Goal: Task Accomplishment & Management: Manage account settings

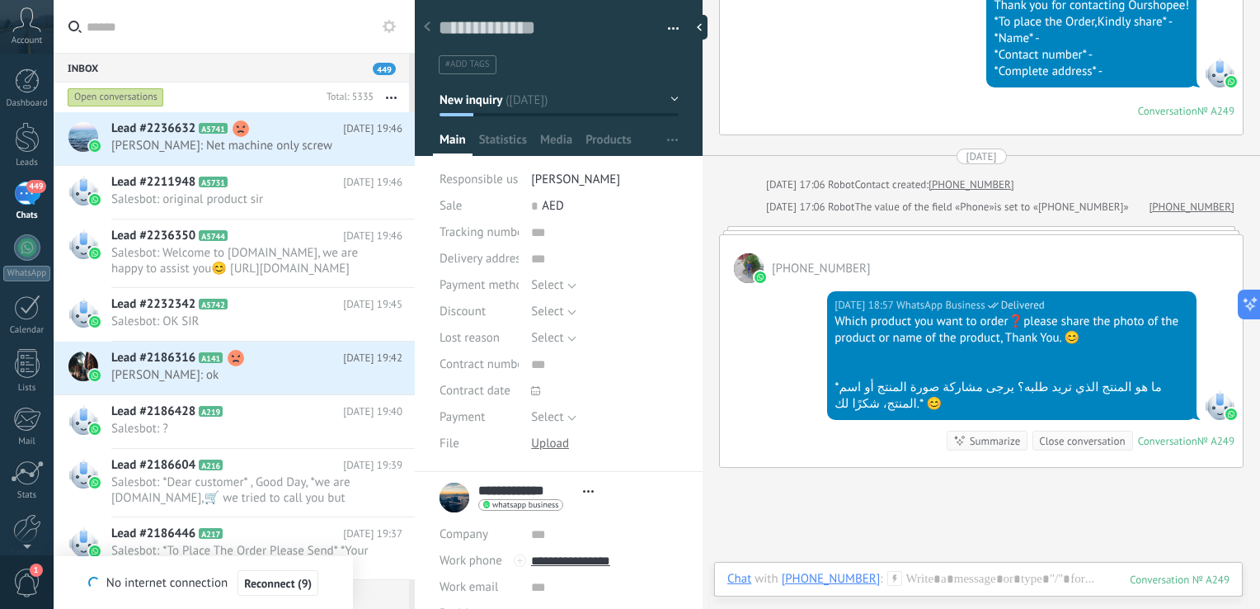
click at [790, 68] on div "Yesterday 22:59 WhatsApp Business Read Thank you for contacting Ourshopee! *To …" at bounding box center [981, 54] width 523 height 159
click at [706, 30] on div at bounding box center [703, 27] width 25 height 25
type textarea "**********"
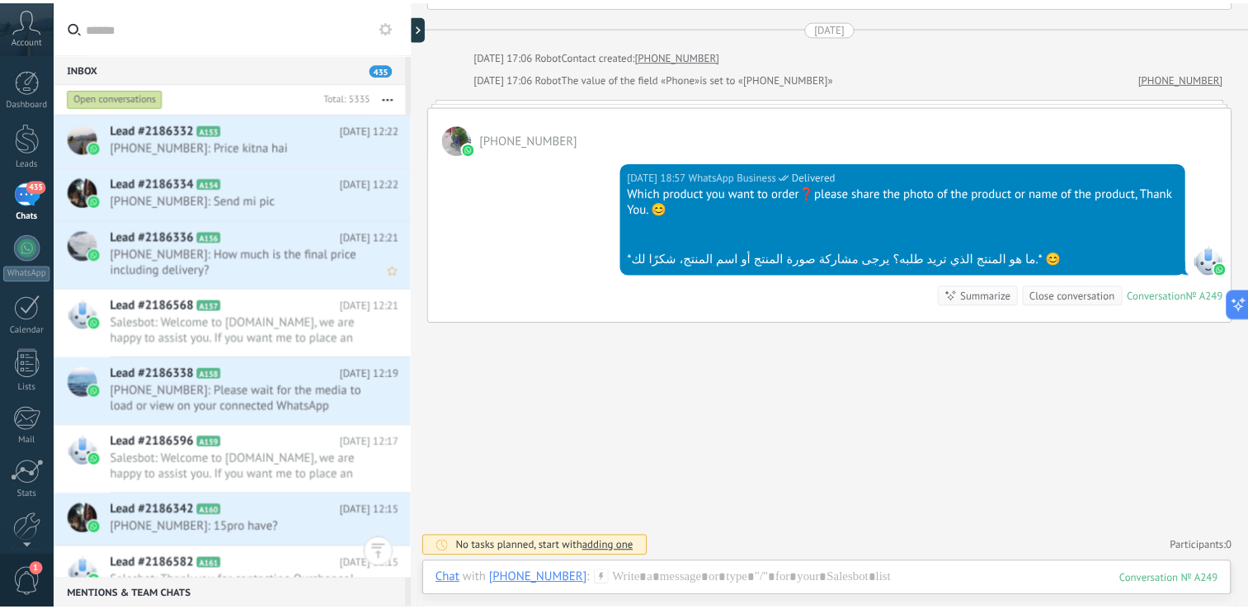
scroll to position [11870, 0]
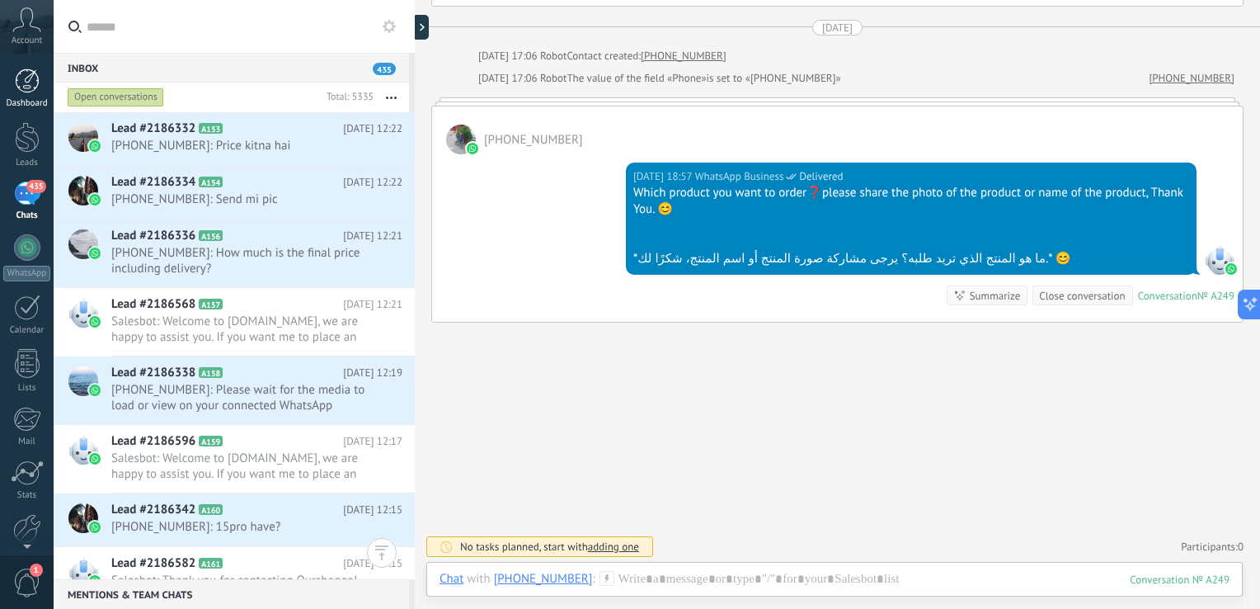
click at [32, 86] on div at bounding box center [27, 80] width 25 height 25
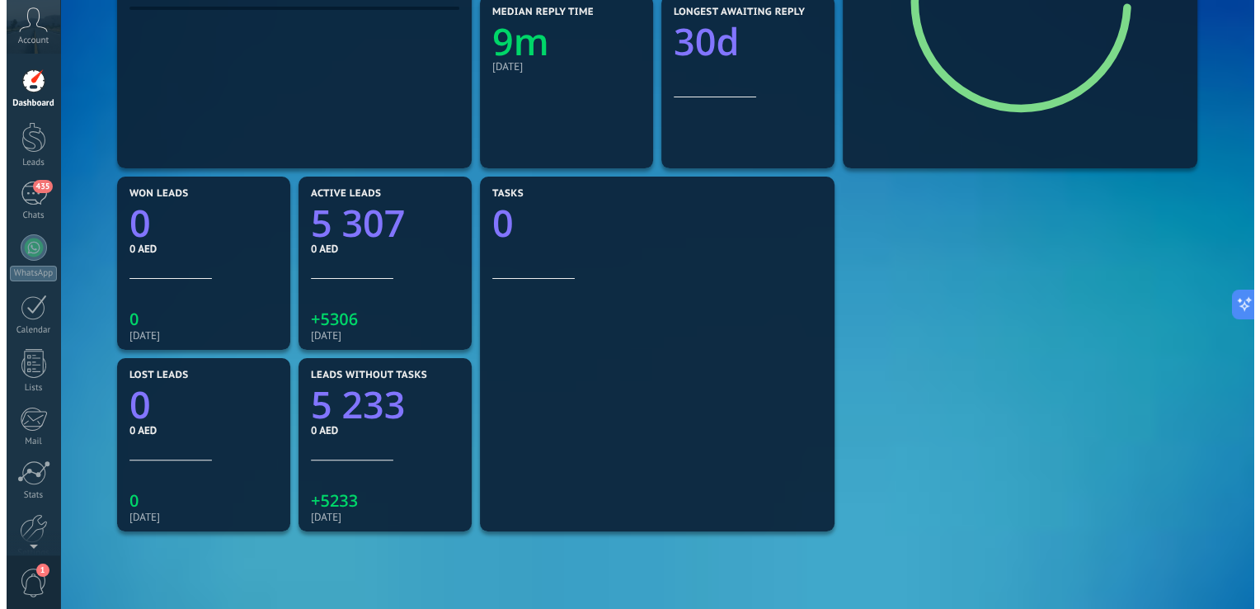
scroll to position [399, 0]
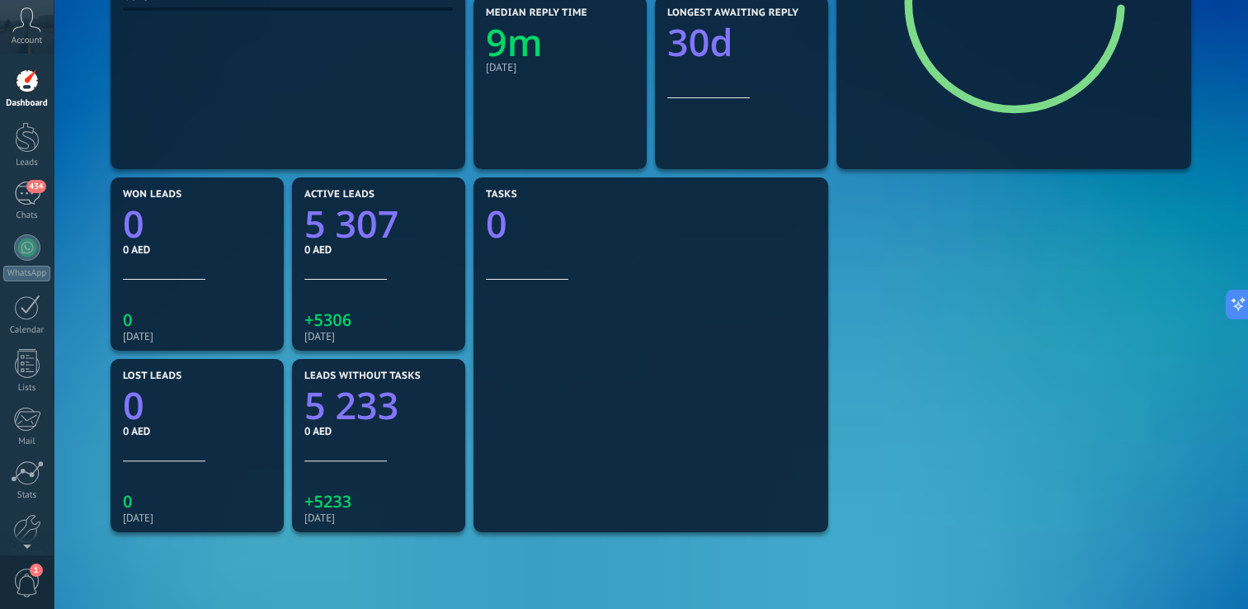
click at [28, 580] on span "1" at bounding box center [27, 582] width 28 height 29
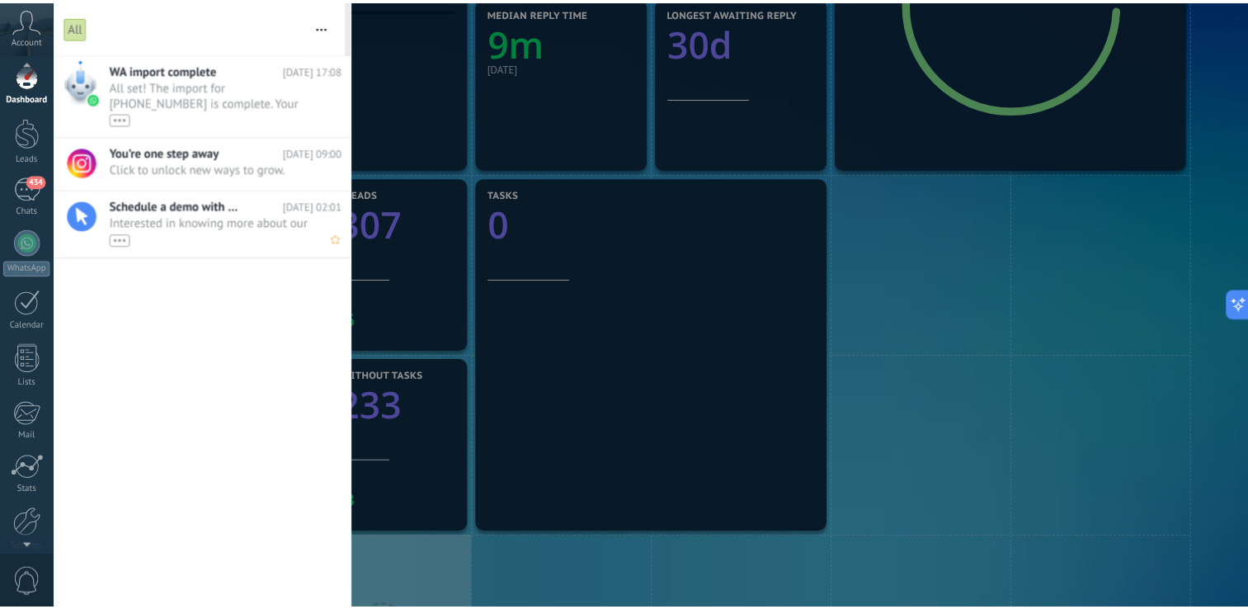
scroll to position [0, 0]
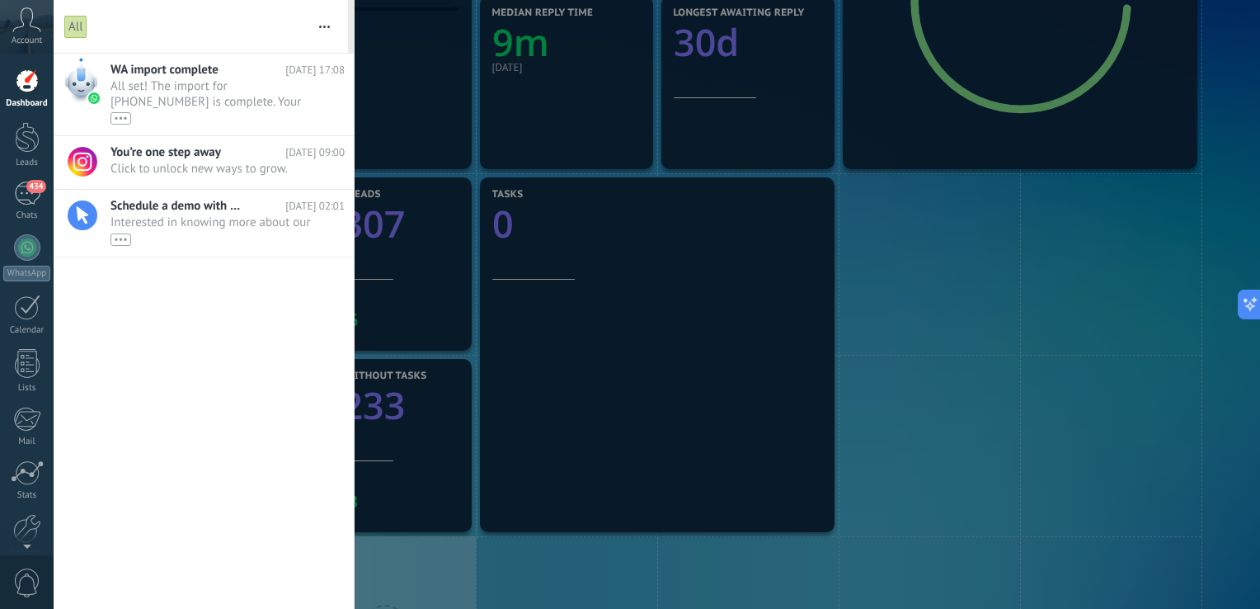
click at [417, 141] on div at bounding box center [630, 304] width 1260 height 609
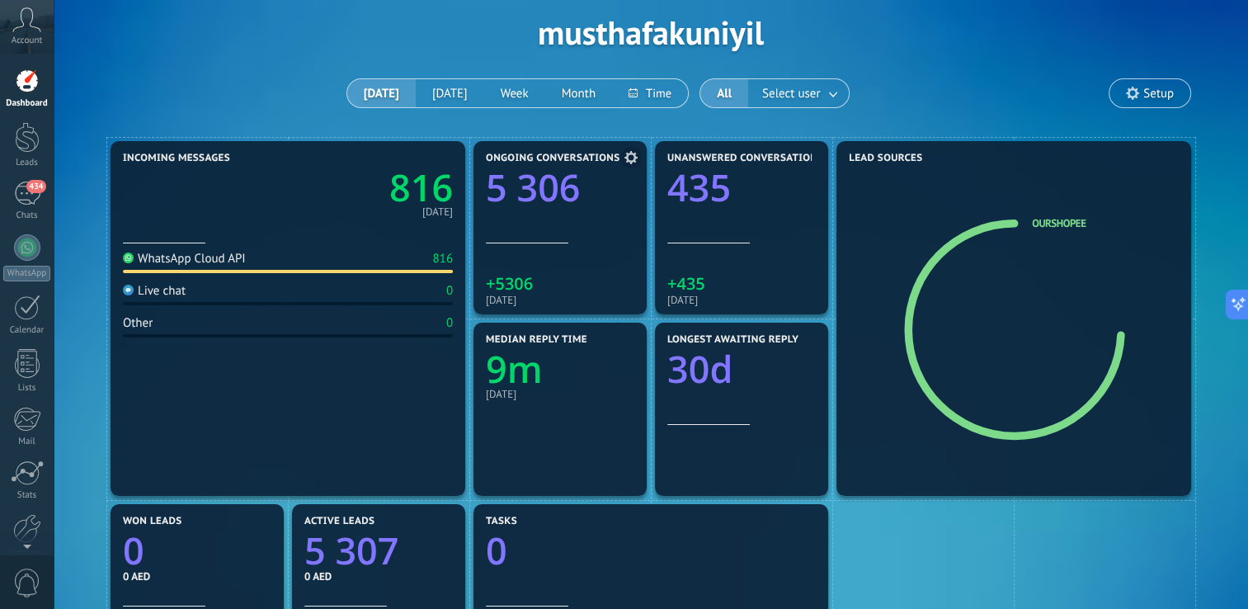
scroll to position [58, 0]
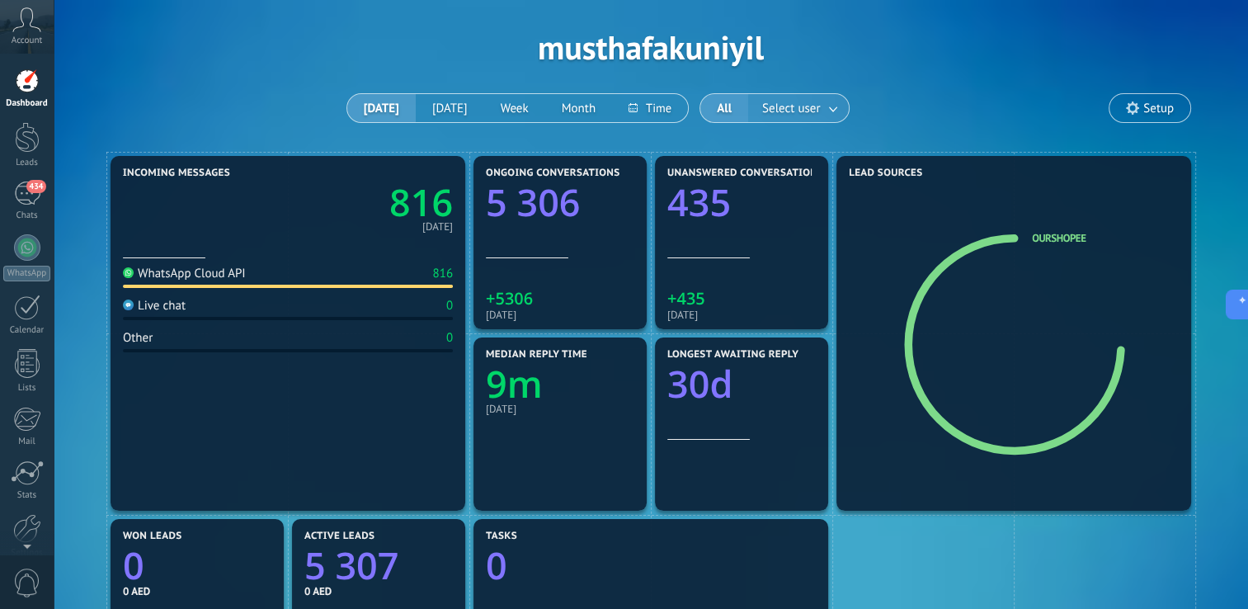
click at [810, 99] on span "Select user" at bounding box center [791, 108] width 64 height 22
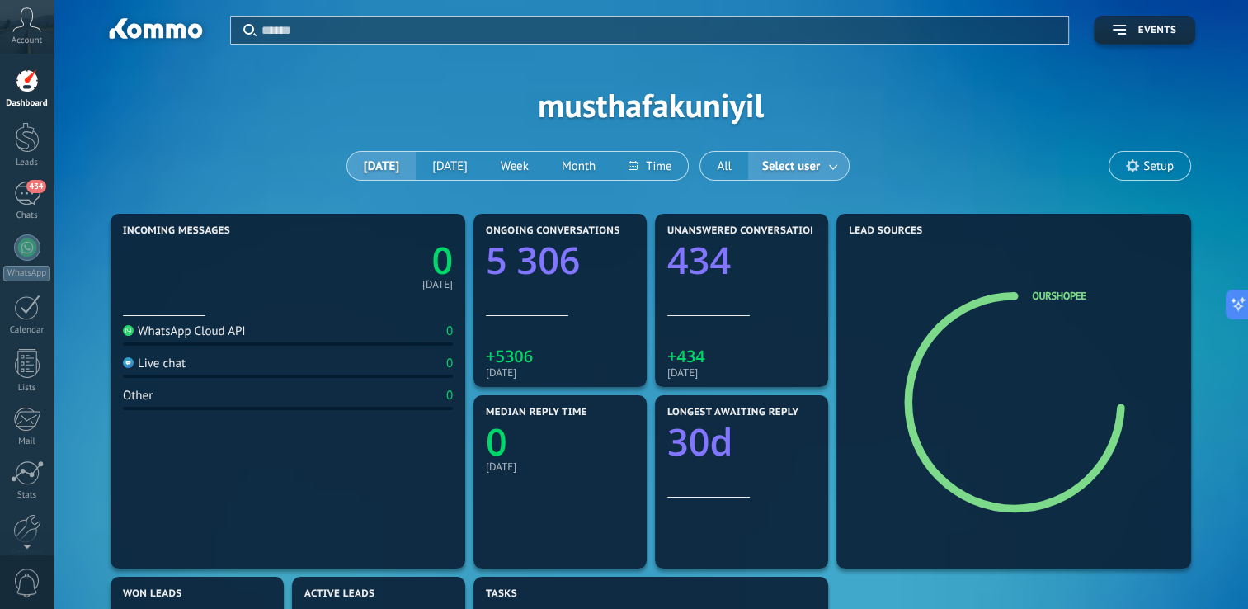
click at [22, 38] on span "Account" at bounding box center [27, 40] width 31 height 11
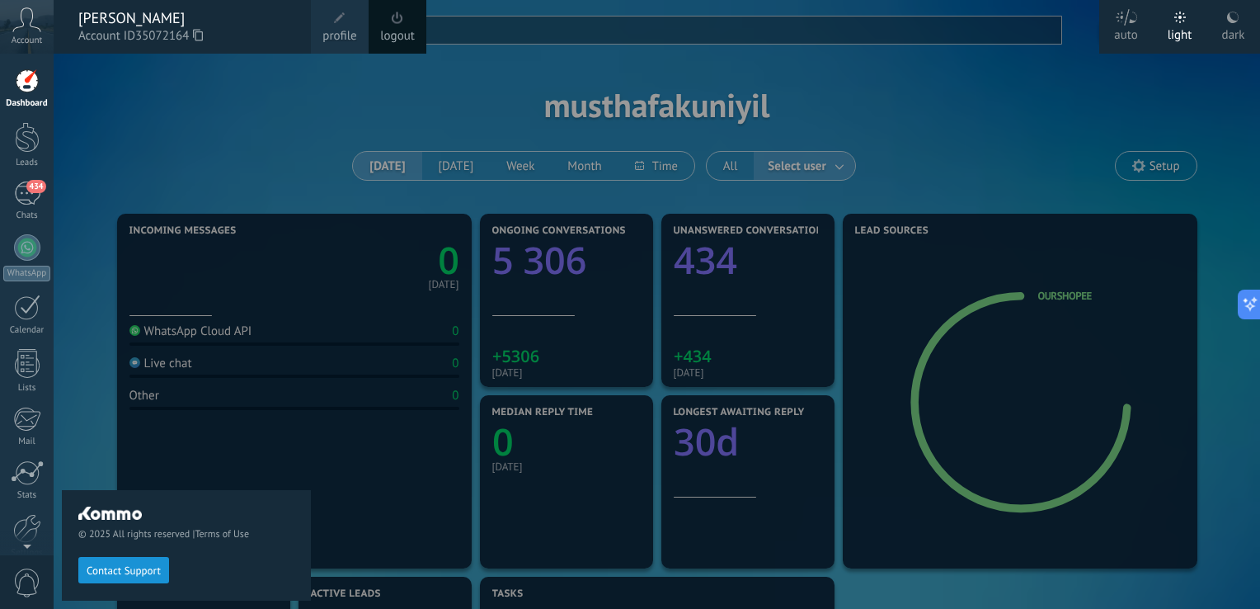
click at [179, 167] on div "© 2025 All rights reserved | Terms of Use Contact Support" at bounding box center [186, 331] width 249 height 555
click at [369, 100] on div at bounding box center [684, 304] width 1260 height 609
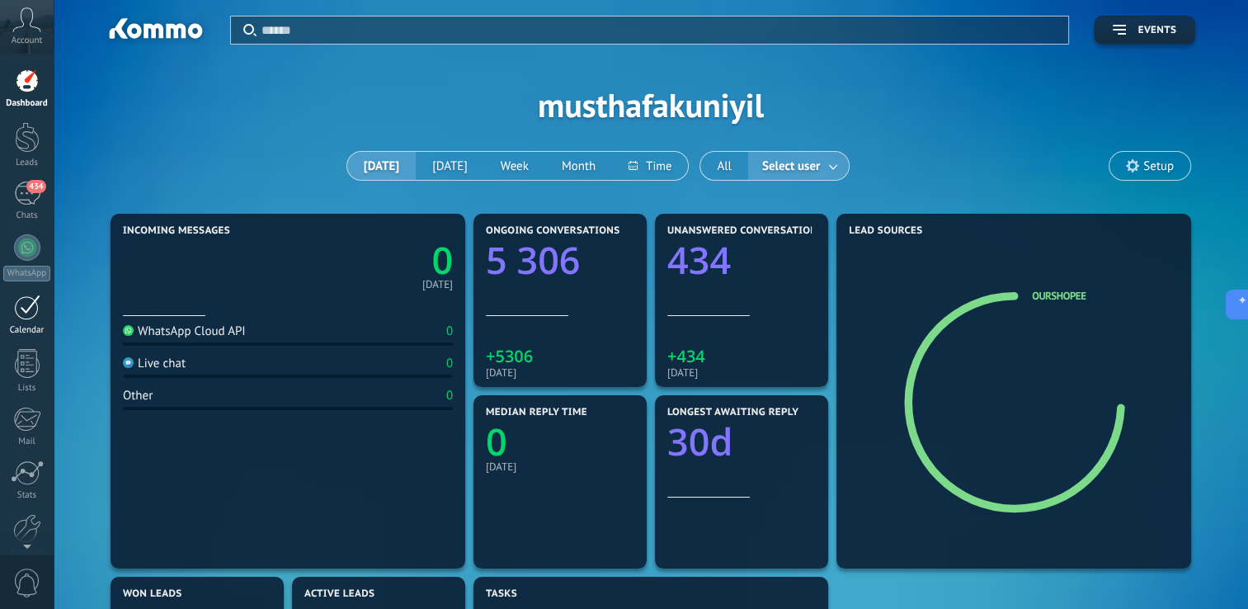
scroll to position [78, 0]
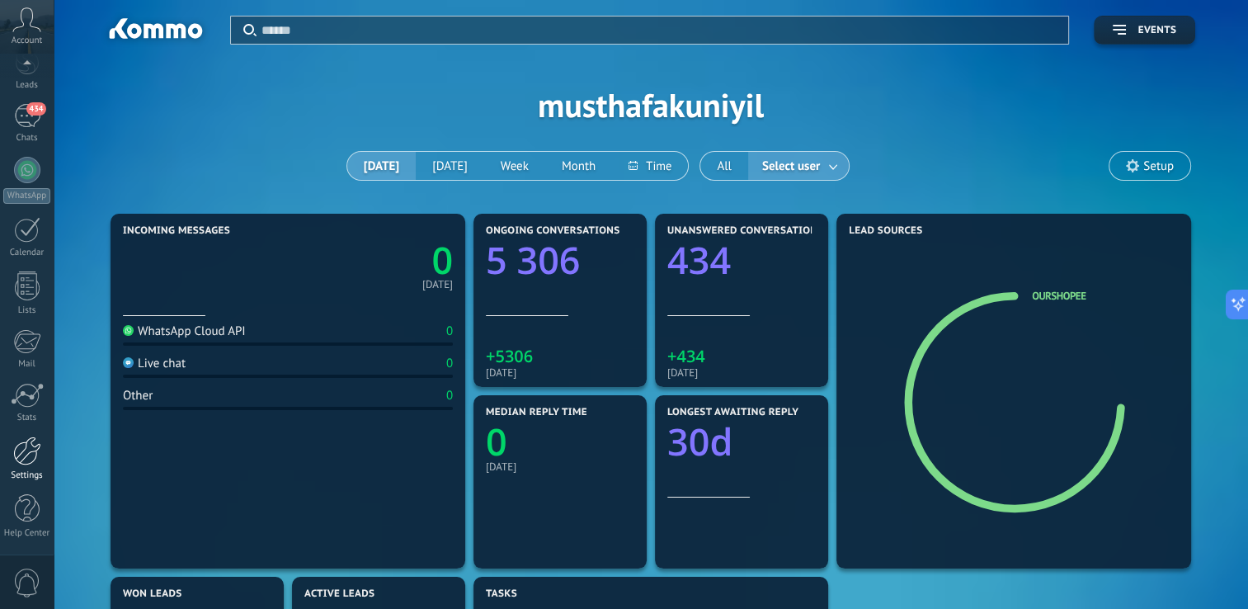
click at [33, 463] on div at bounding box center [27, 450] width 28 height 29
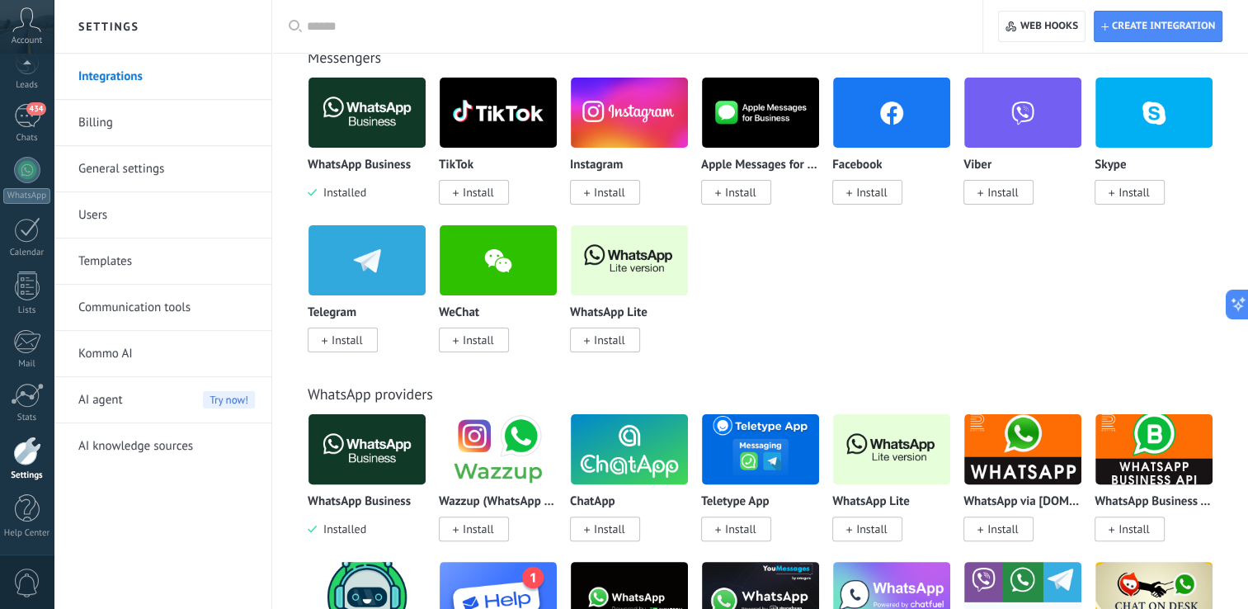
scroll to position [356, 0]
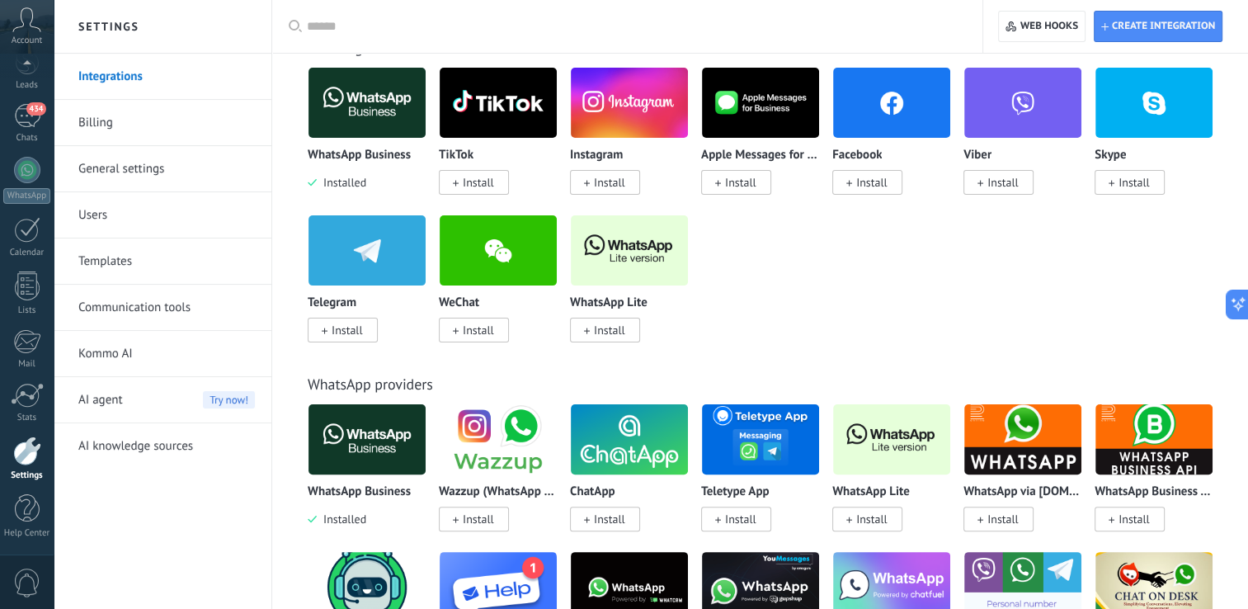
click at [124, 210] on link "Users" at bounding box center [166, 215] width 177 height 46
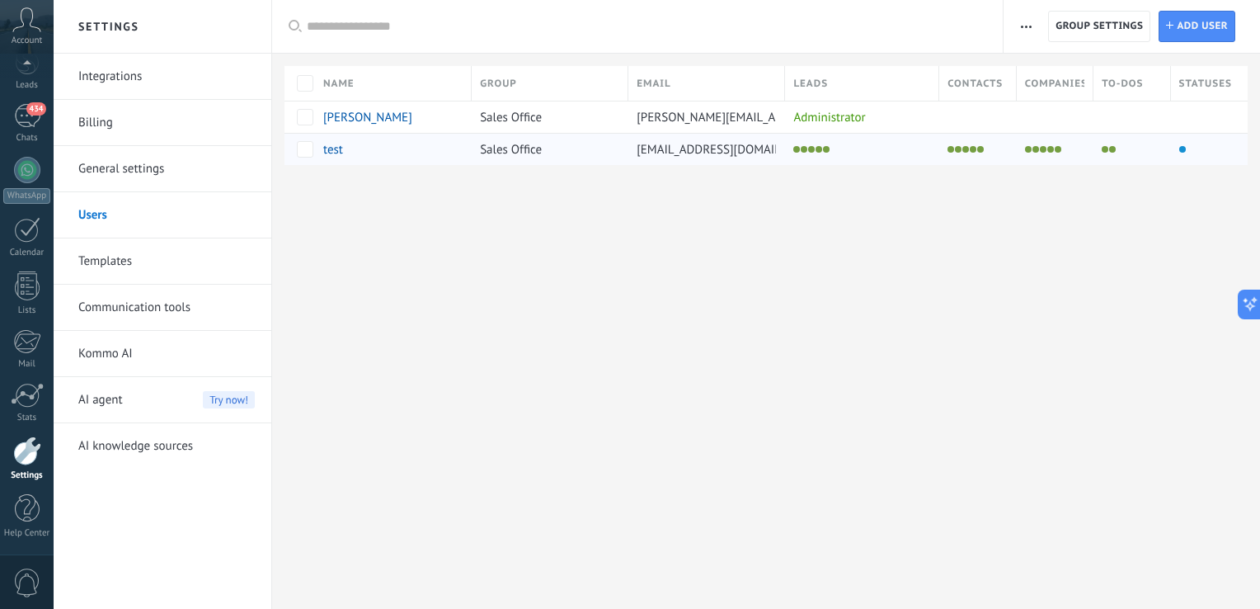
click at [1148, 148] on div at bounding box center [1128, 149] width 68 height 23
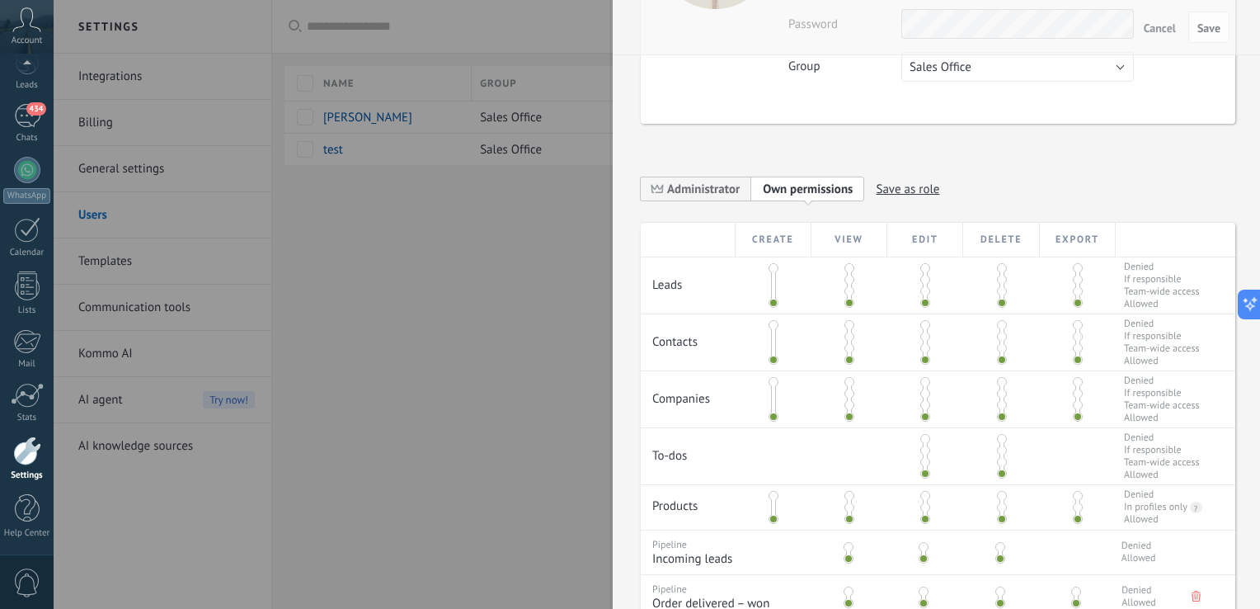
scroll to position [436, 0]
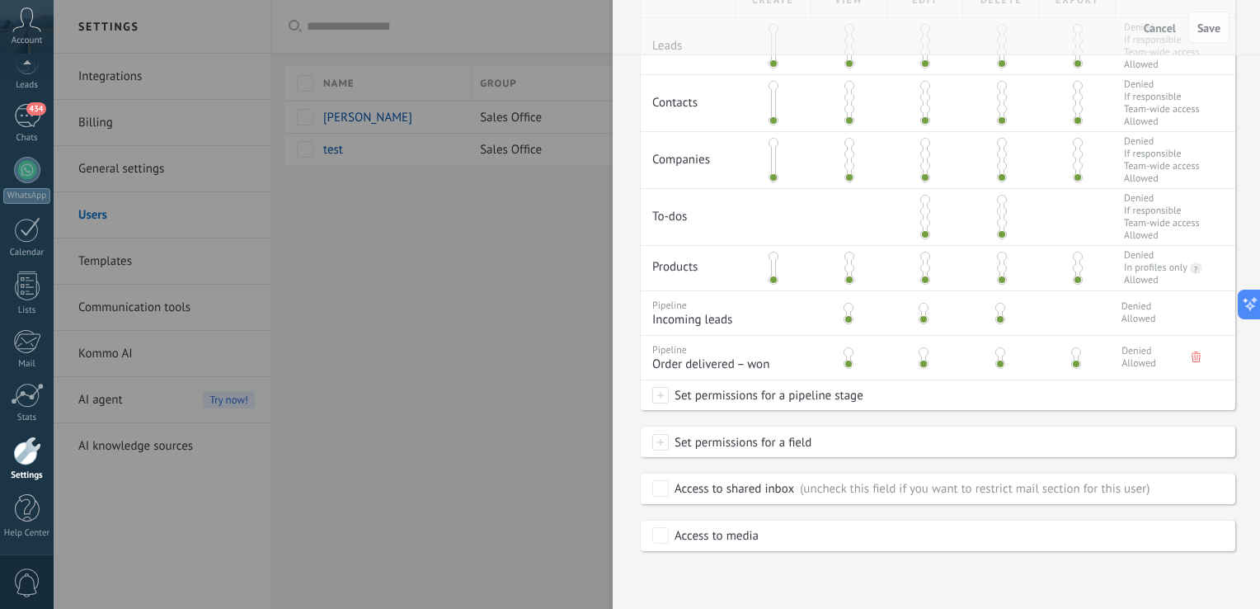
click at [1031, 537] on div "Access to media" at bounding box center [938, 536] width 595 height 31
click at [528, 417] on div at bounding box center [630, 304] width 1260 height 609
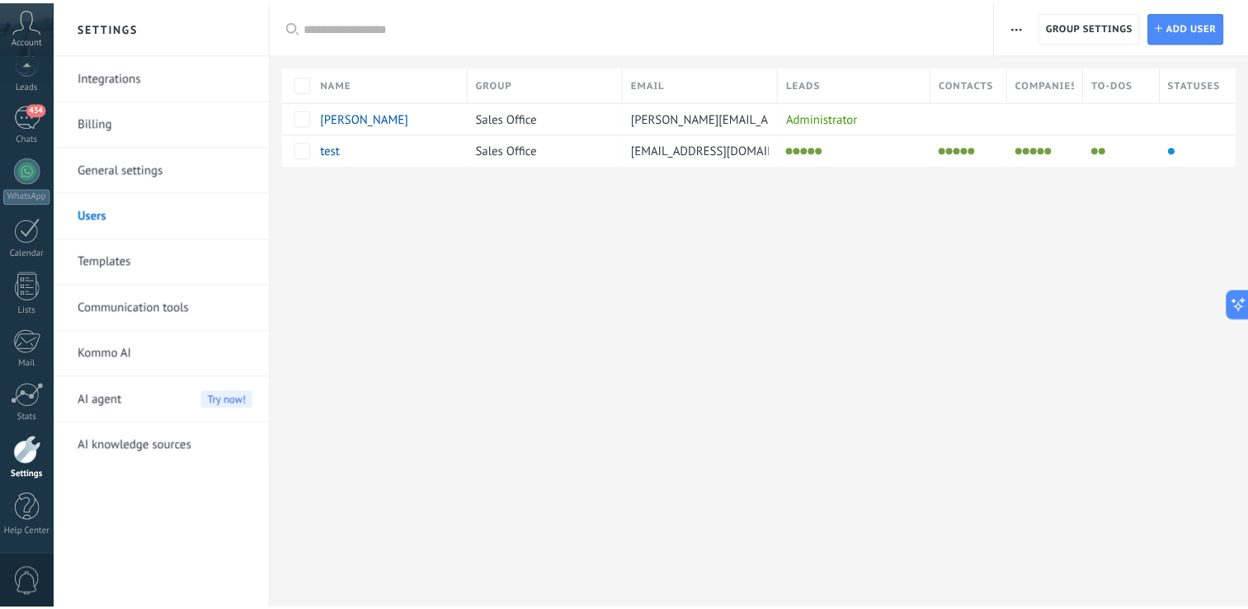
scroll to position [0, 0]
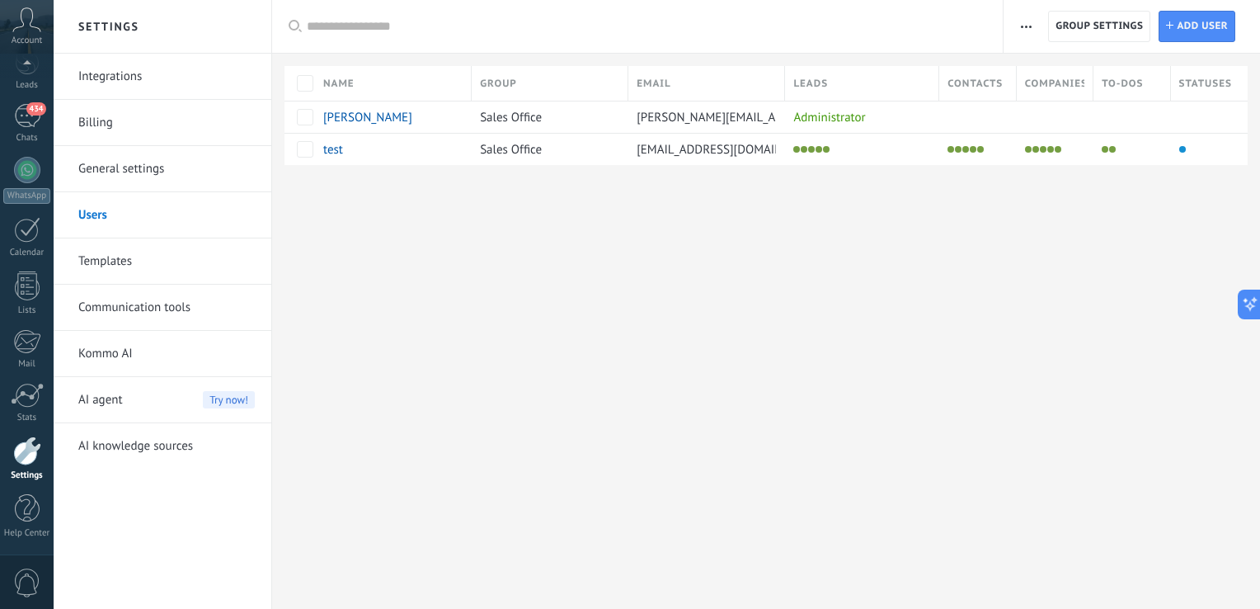
click at [1025, 30] on span "button" at bounding box center [1026, 26] width 11 height 31
click at [983, 194] on div at bounding box center [766, 192] width 988 height 54
click at [162, 177] on link "General settings" at bounding box center [166, 169] width 177 height 46
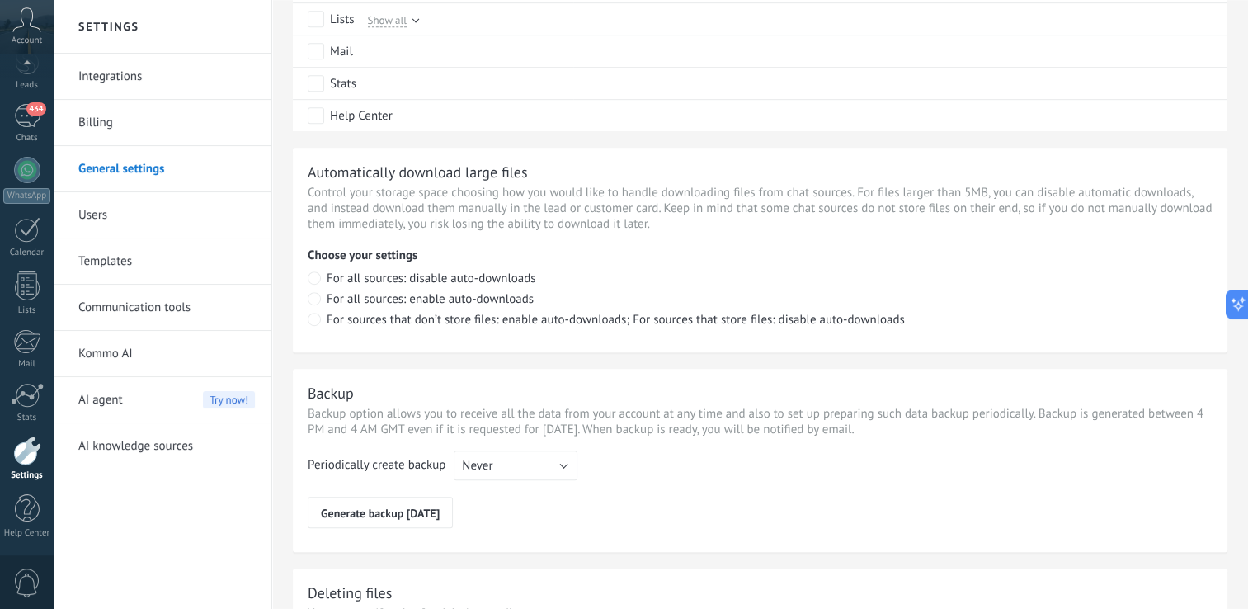
scroll to position [1176, 0]
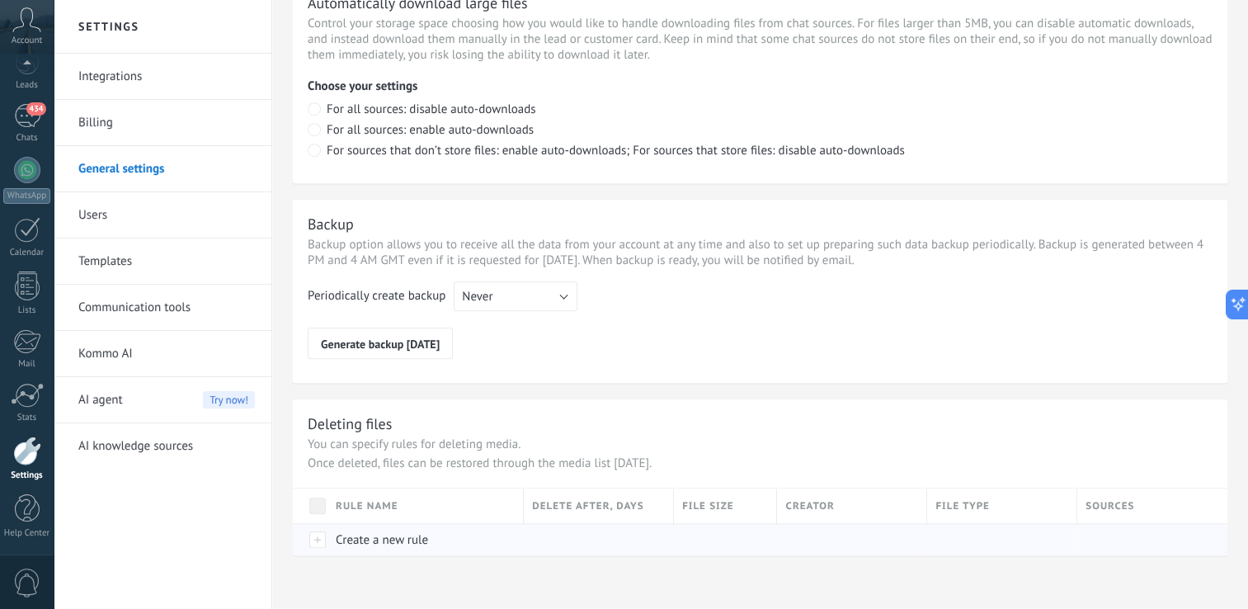
click at [334, 544] on div "Create a new rule" at bounding box center [421, 539] width 188 height 31
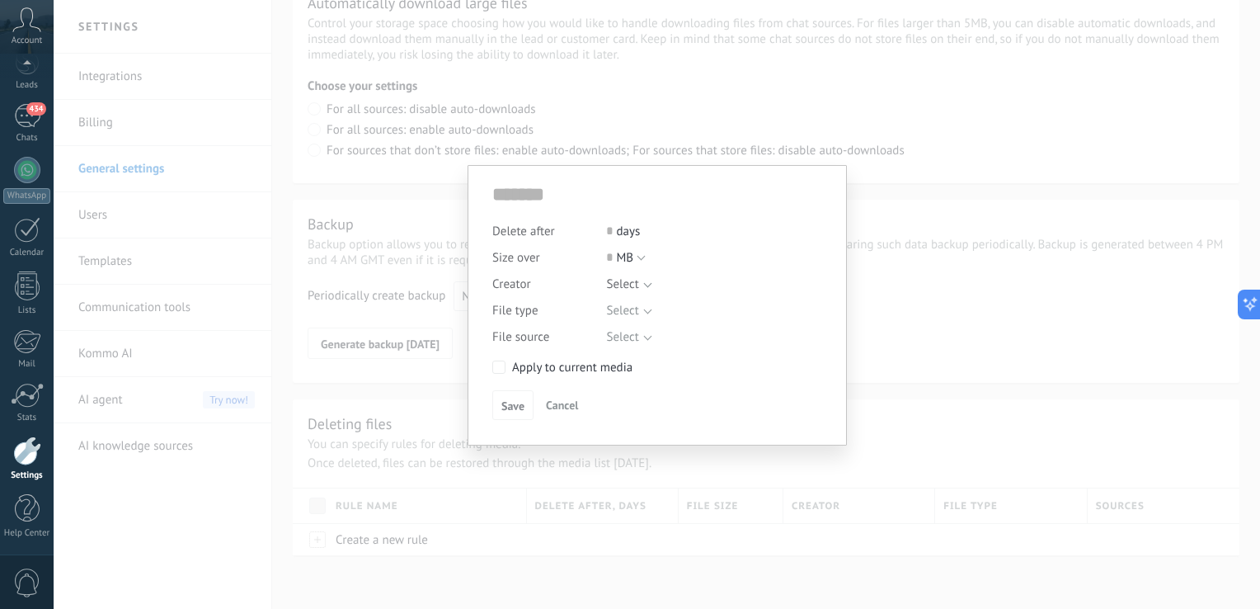
click at [577, 404] on span "Cancel" at bounding box center [562, 405] width 32 height 15
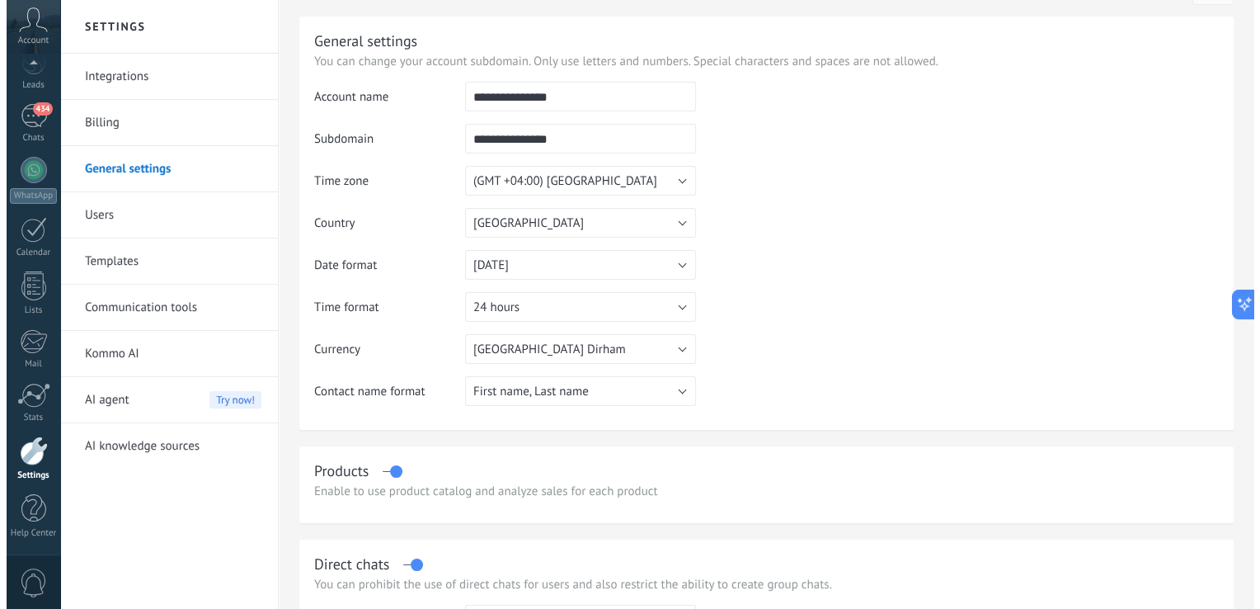
scroll to position [0, 0]
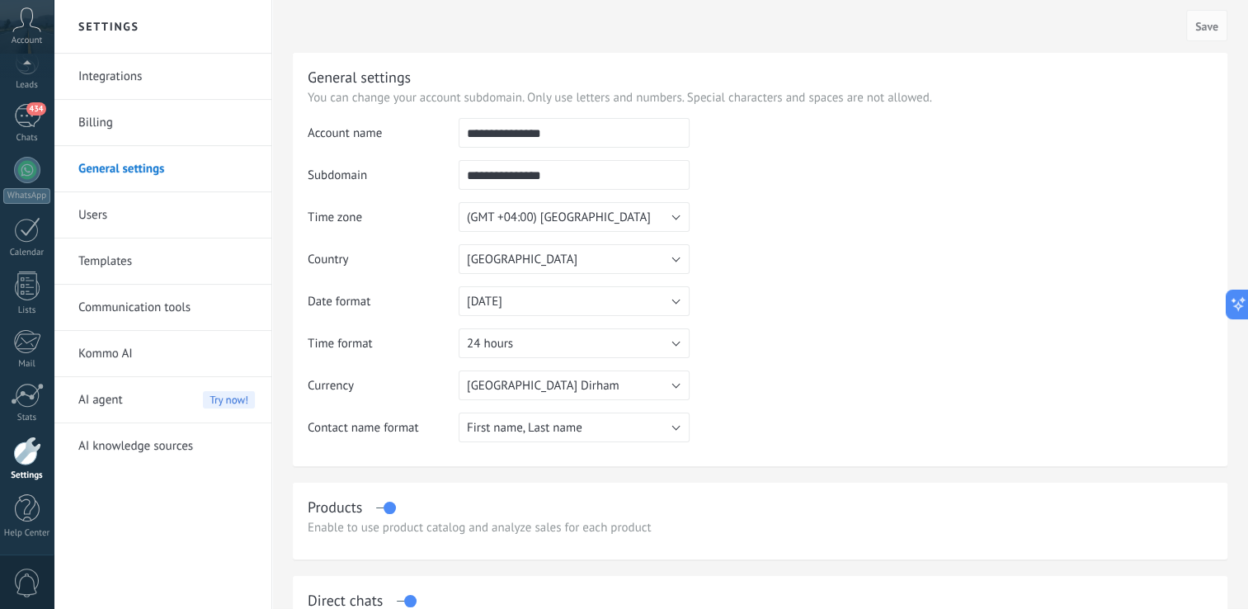
click at [196, 199] on link "Users" at bounding box center [166, 215] width 177 height 46
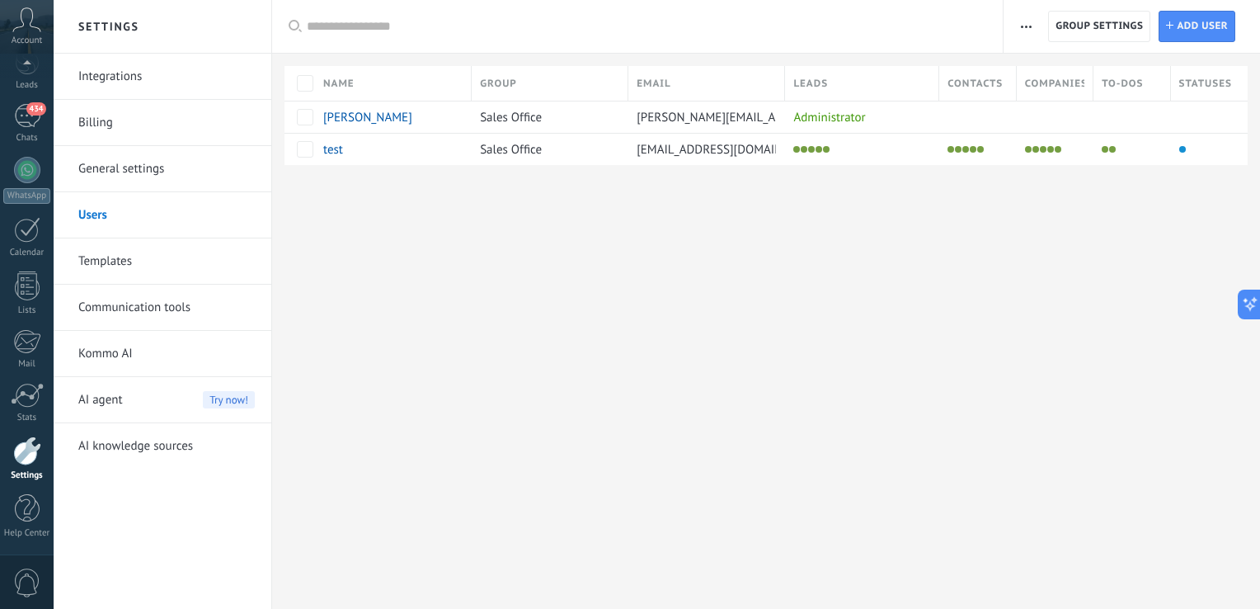
click at [1023, 31] on span "button" at bounding box center [1026, 26] width 11 height 31
click at [743, 460] on div "Settings Integrations Billing General settings Users Templates Communication to…" at bounding box center [657, 304] width 1207 height 609
click at [115, 257] on link "Templates" at bounding box center [166, 261] width 177 height 46
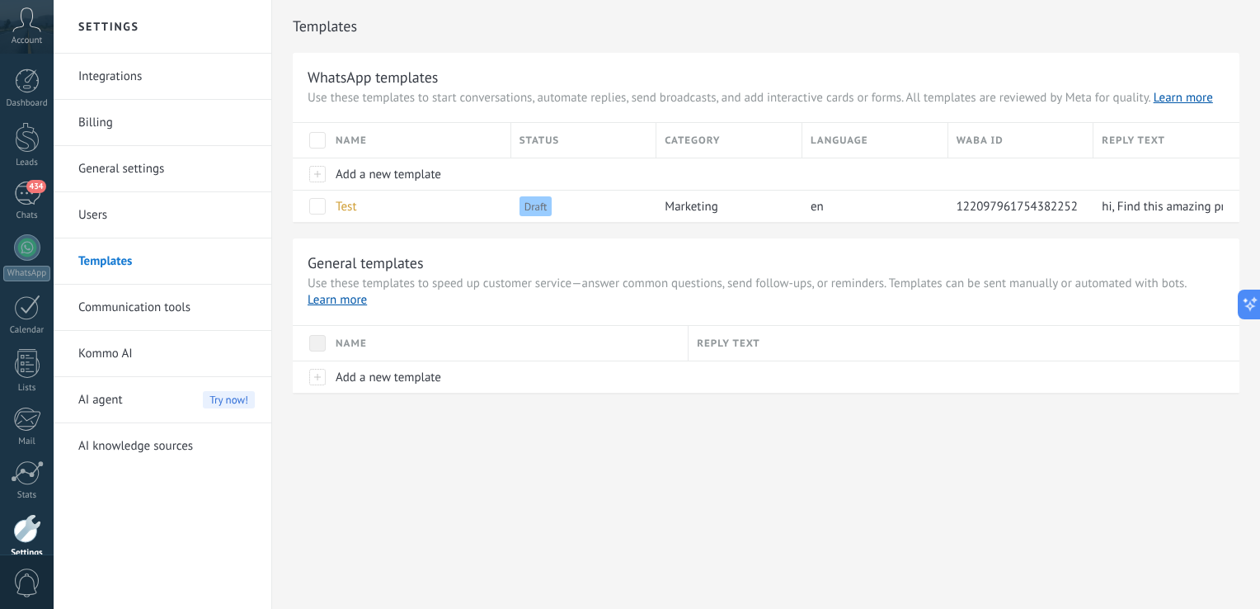
click at [884, 432] on div "Templates WhatsApp templates Use these templates to start conversations, automa…" at bounding box center [766, 231] width 988 height 463
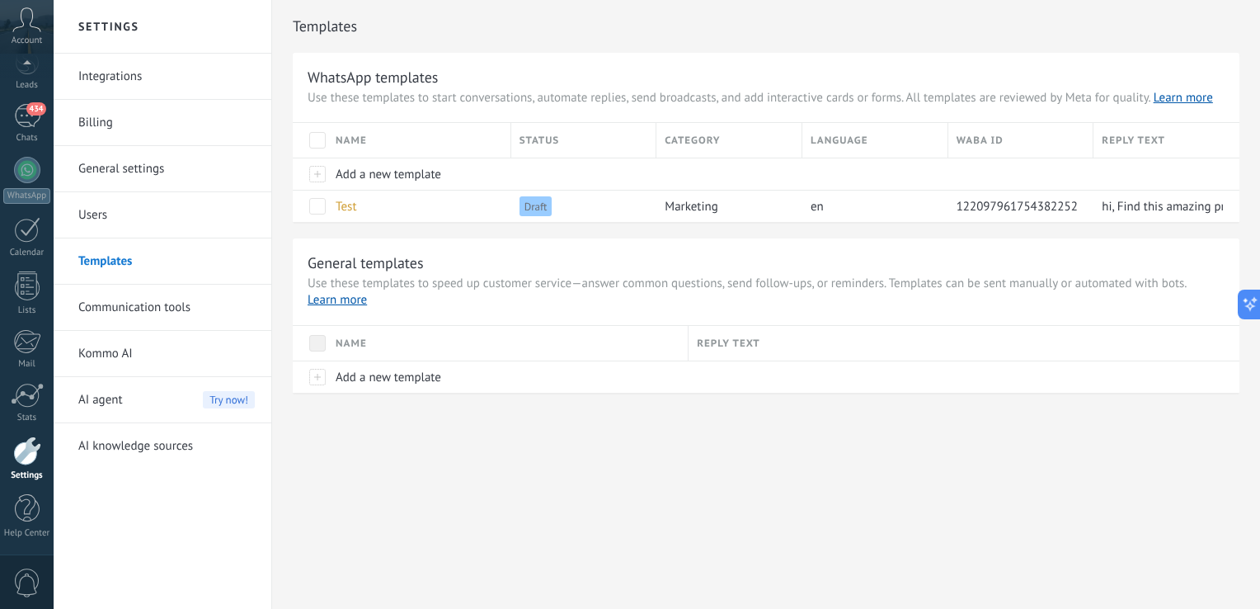
click at [492, 467] on div "Settings Integrations Billing General settings Users Templates Communication to…" at bounding box center [657, 304] width 1207 height 609
click at [35, 116] on div "434" at bounding box center [27, 116] width 26 height 24
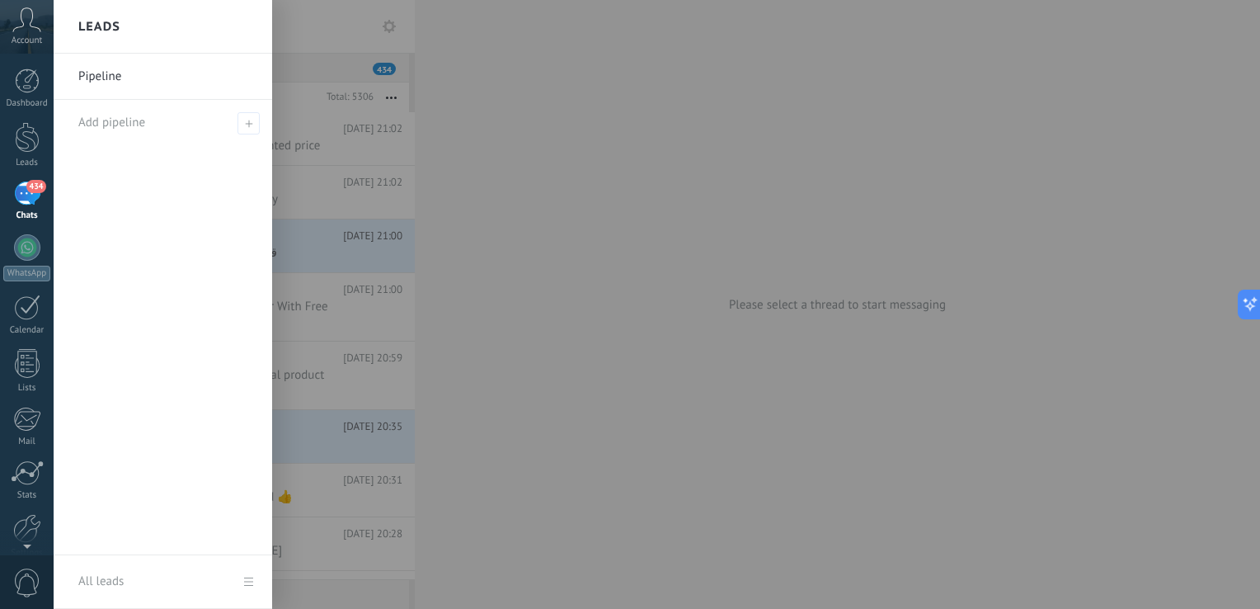
click at [112, 74] on link "Pipeline" at bounding box center [166, 77] width 177 height 46
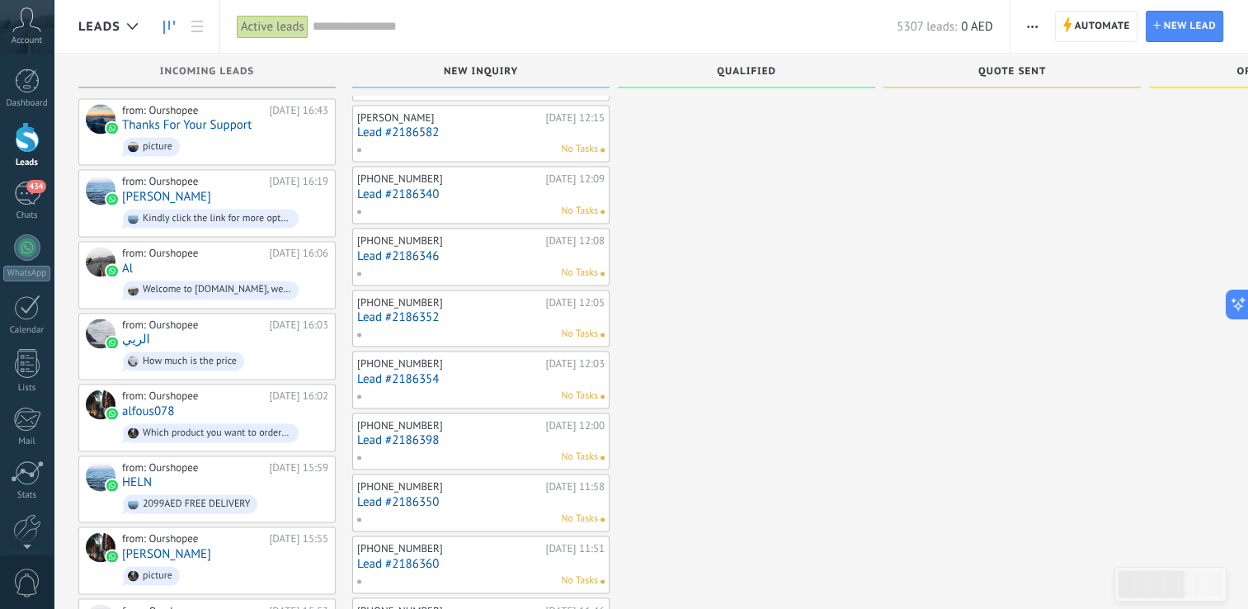
scroll to position [2650, 0]
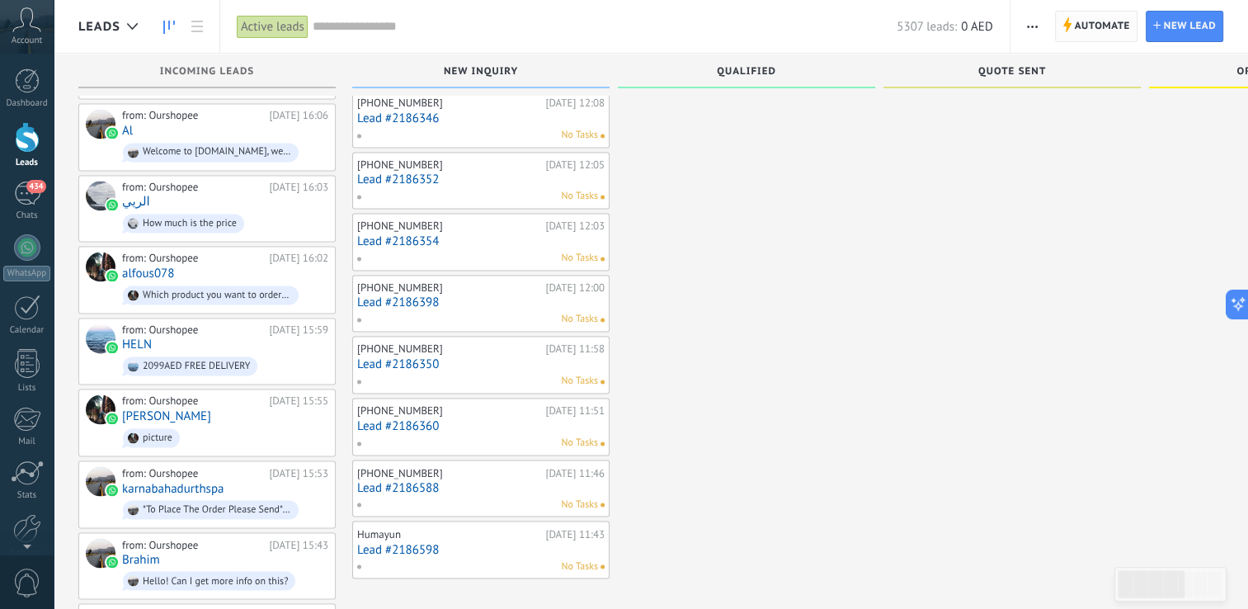
click at [1095, 25] on span "Automate" at bounding box center [1102, 27] width 55 height 30
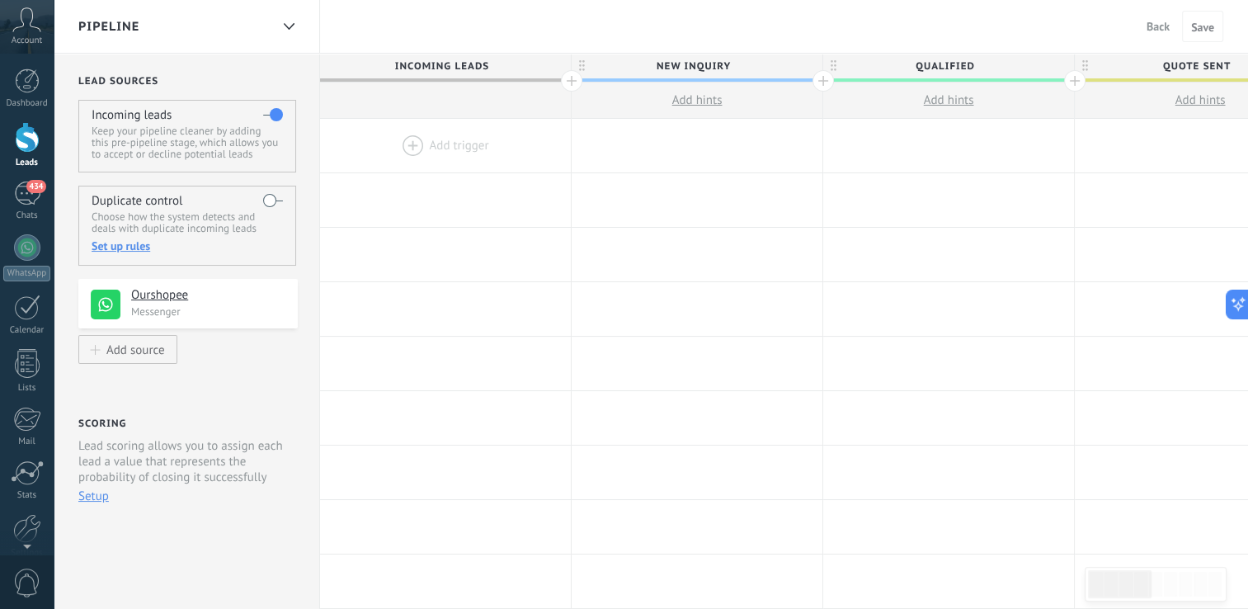
click at [271, 201] on label at bounding box center [273, 200] width 20 height 26
click at [709, 101] on span "Add hints" at bounding box center [697, 100] width 50 height 16
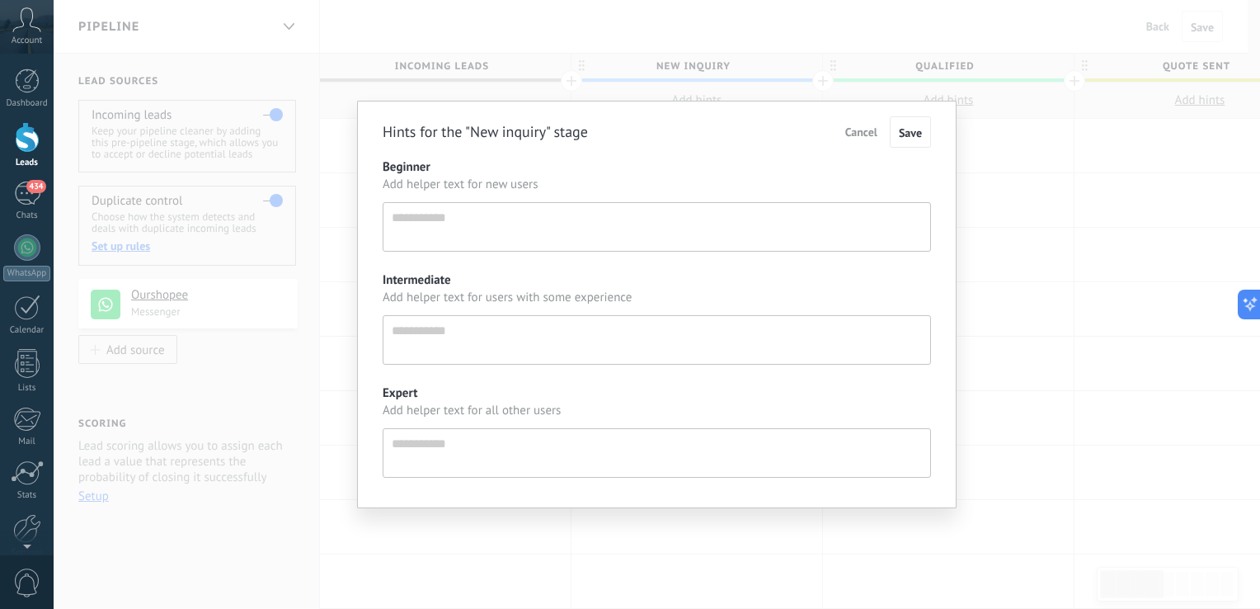
scroll to position [16, 0]
click at [859, 138] on span "Cancel" at bounding box center [862, 132] width 32 height 15
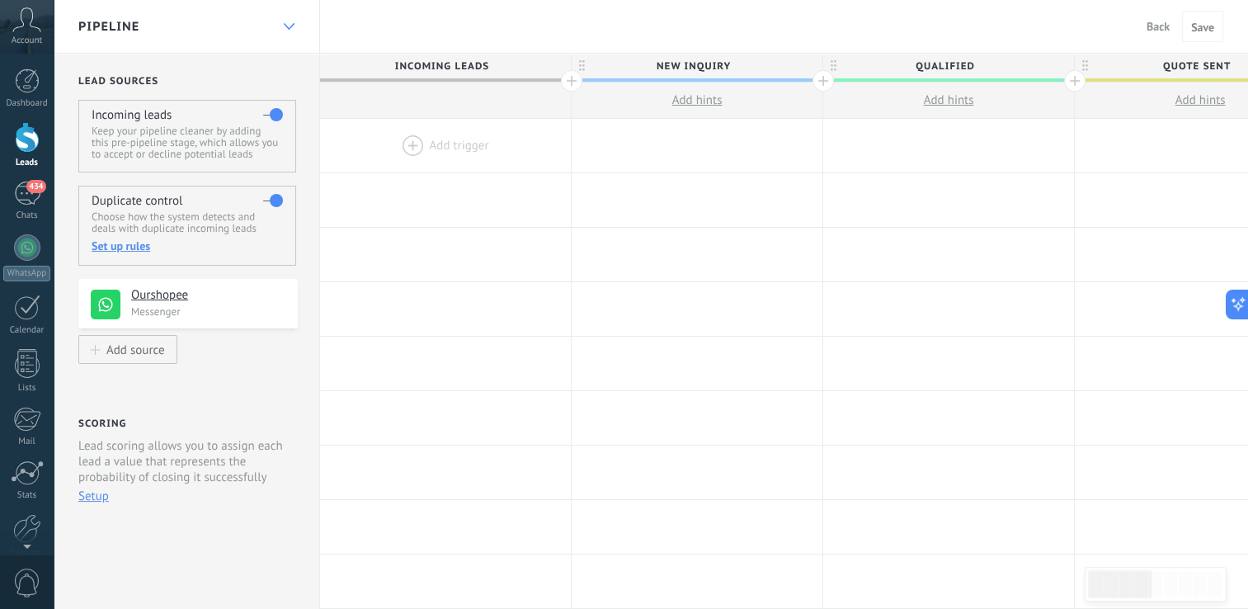
click at [285, 21] on div at bounding box center [289, 27] width 28 height 32
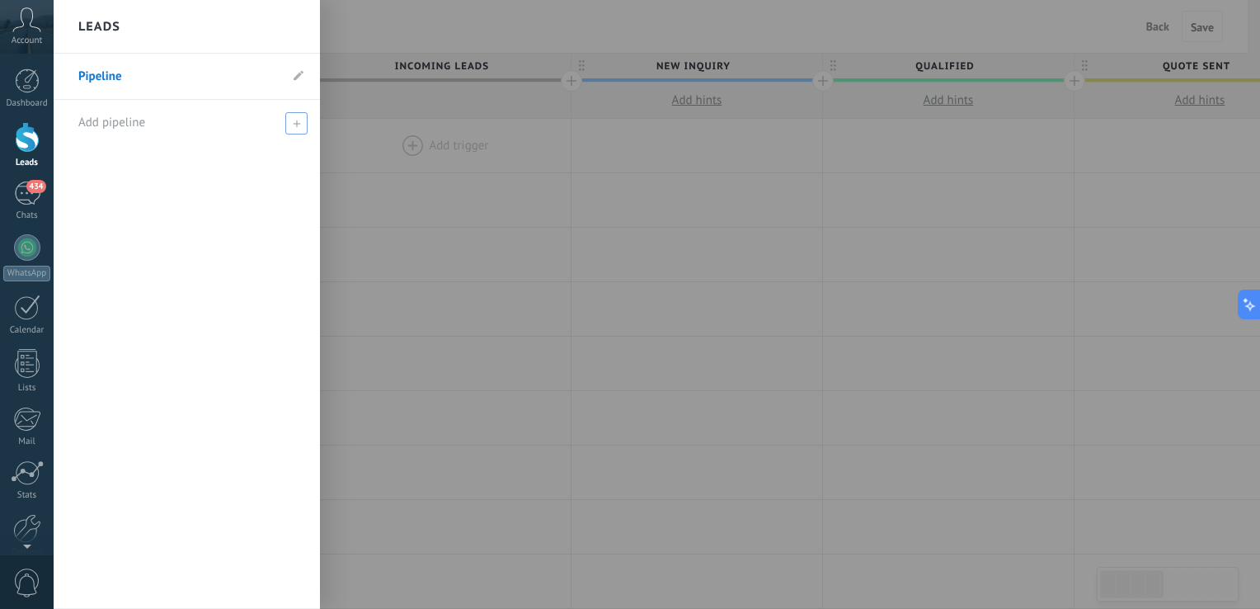
click at [292, 122] on span at bounding box center [296, 123] width 22 height 22
click at [247, 120] on input "text" at bounding box center [179, 123] width 203 height 26
click at [26, 252] on div at bounding box center [27, 247] width 26 height 26
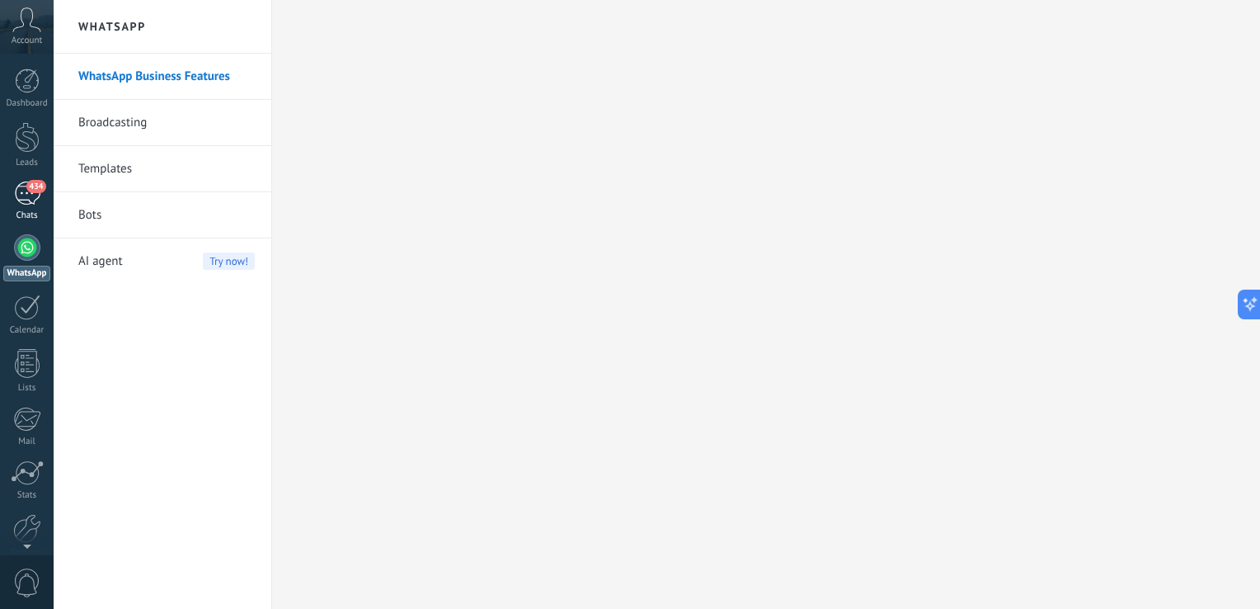
click at [26, 191] on div "434" at bounding box center [27, 193] width 26 height 24
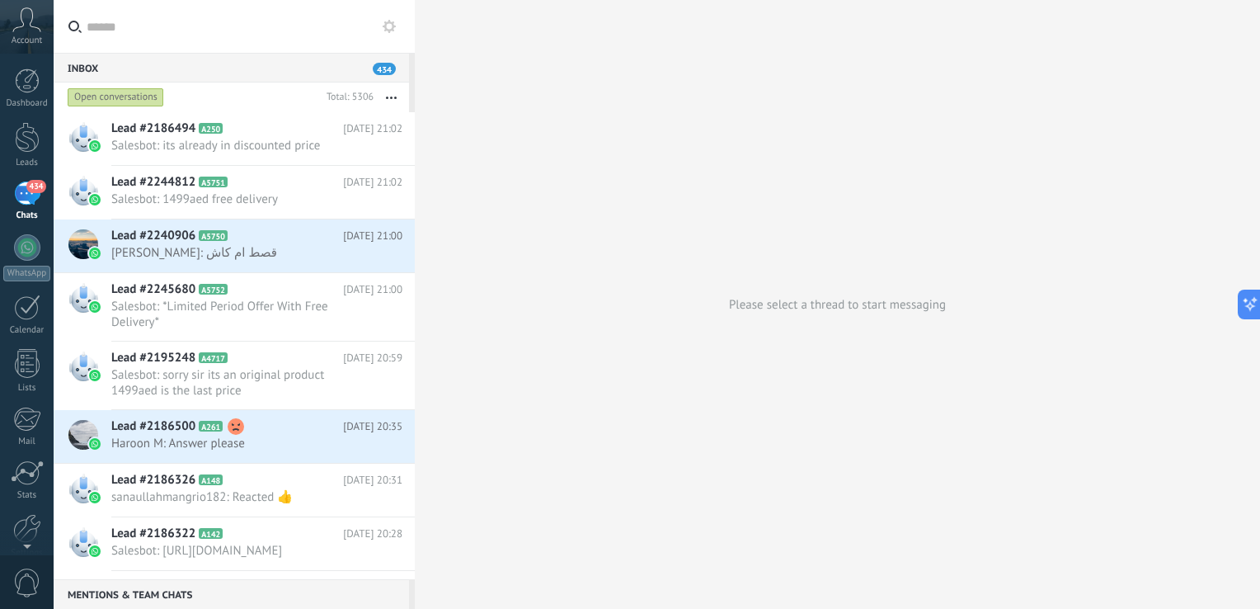
click at [35, 188] on span "434" at bounding box center [35, 186] width 19 height 13
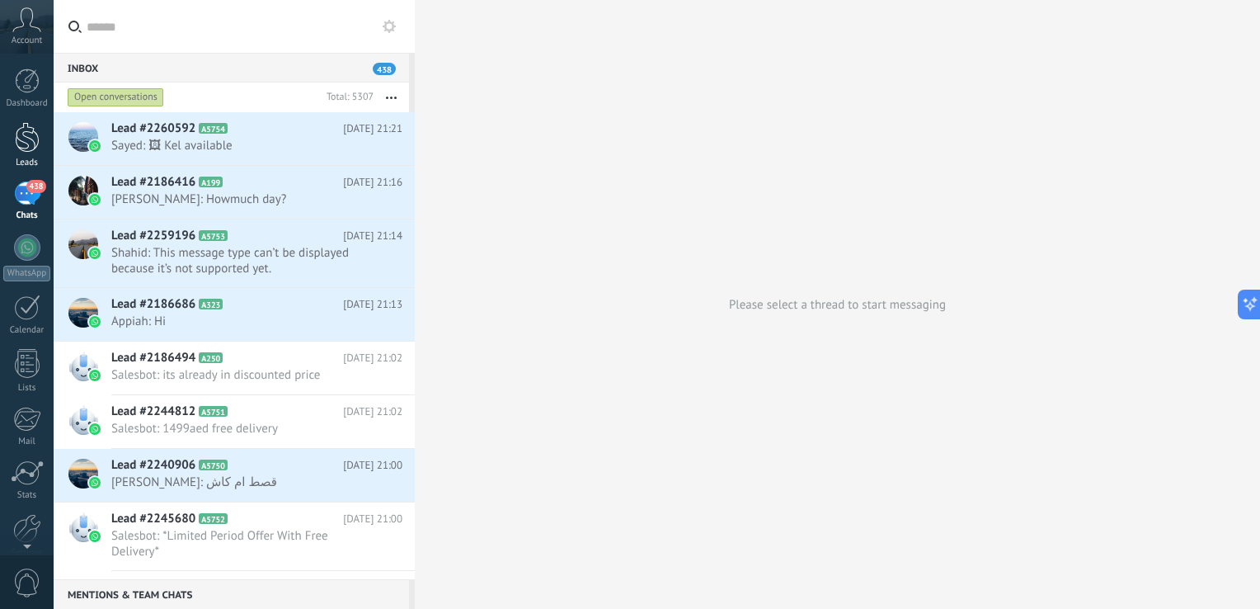
click at [23, 142] on div at bounding box center [27, 137] width 25 height 31
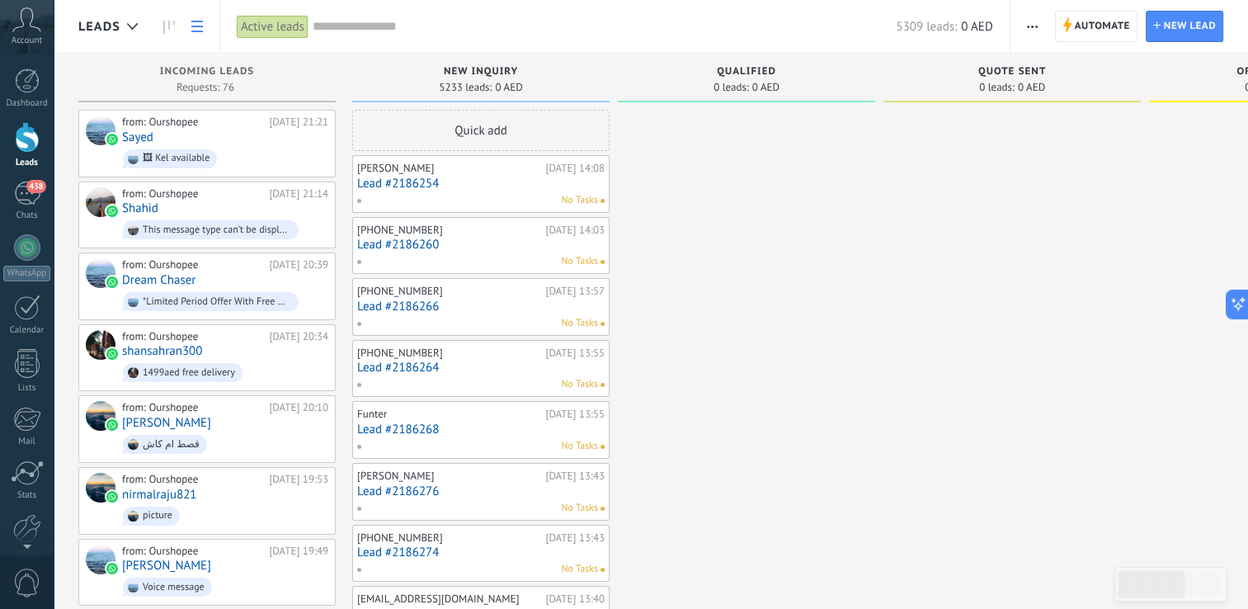
click at [196, 24] on icon at bounding box center [197, 27] width 12 height 12
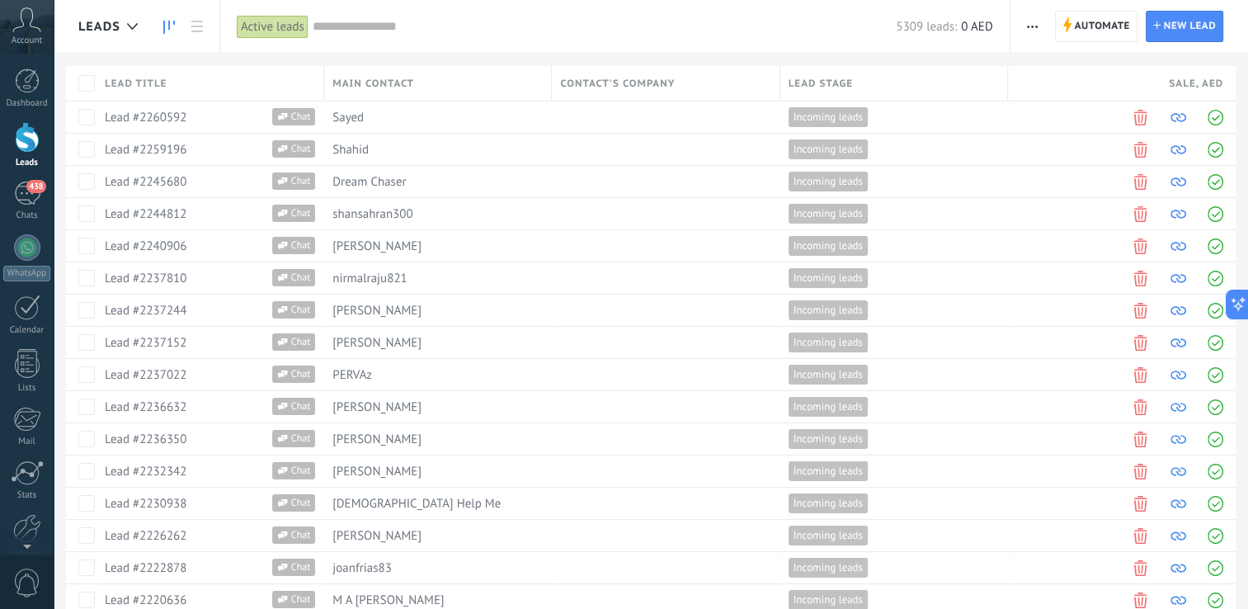
click at [163, 21] on use at bounding box center [169, 27] width 12 height 13
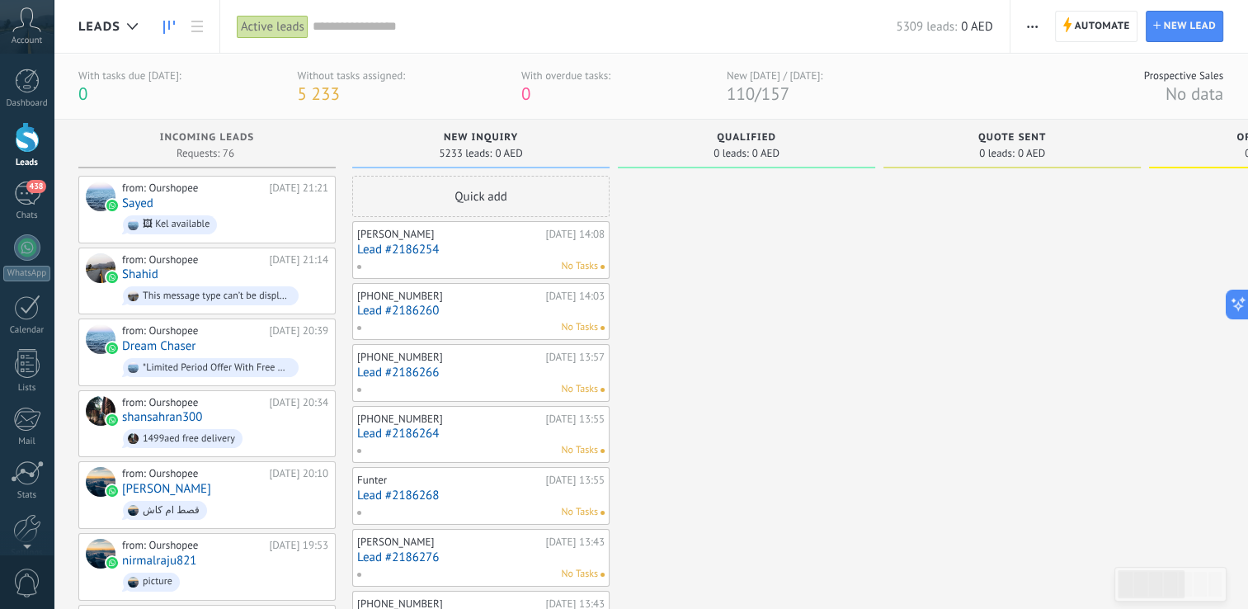
click at [1030, 20] on span "button" at bounding box center [1032, 26] width 11 height 31
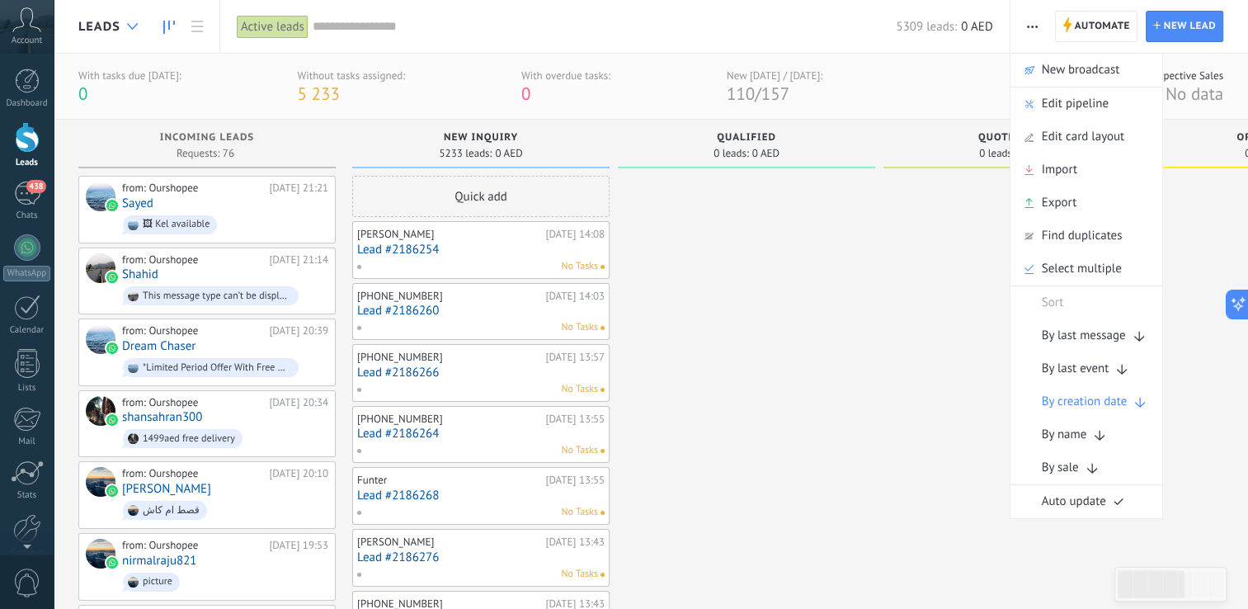
click at [130, 18] on div at bounding box center [132, 27] width 27 height 32
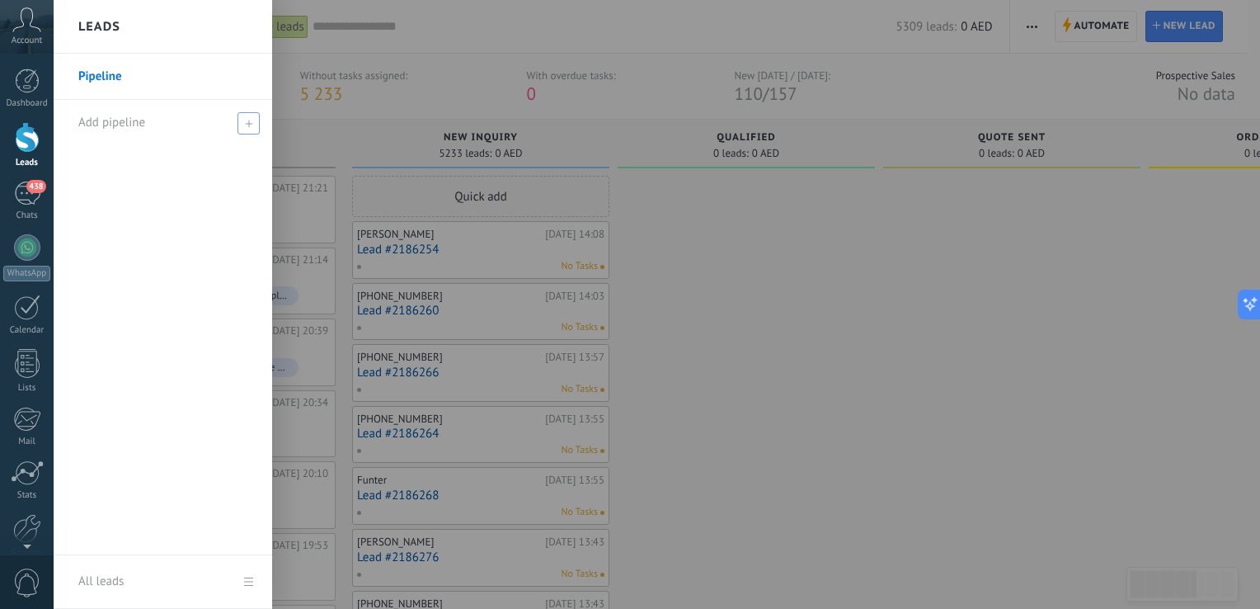
click at [251, 120] on icon at bounding box center [248, 123] width 7 height 7
type input "*******"
click at [211, 318] on div "Pipeline *******" at bounding box center [163, 305] width 219 height 502
click at [250, 128] on span at bounding box center [250, 123] width 15 height 12
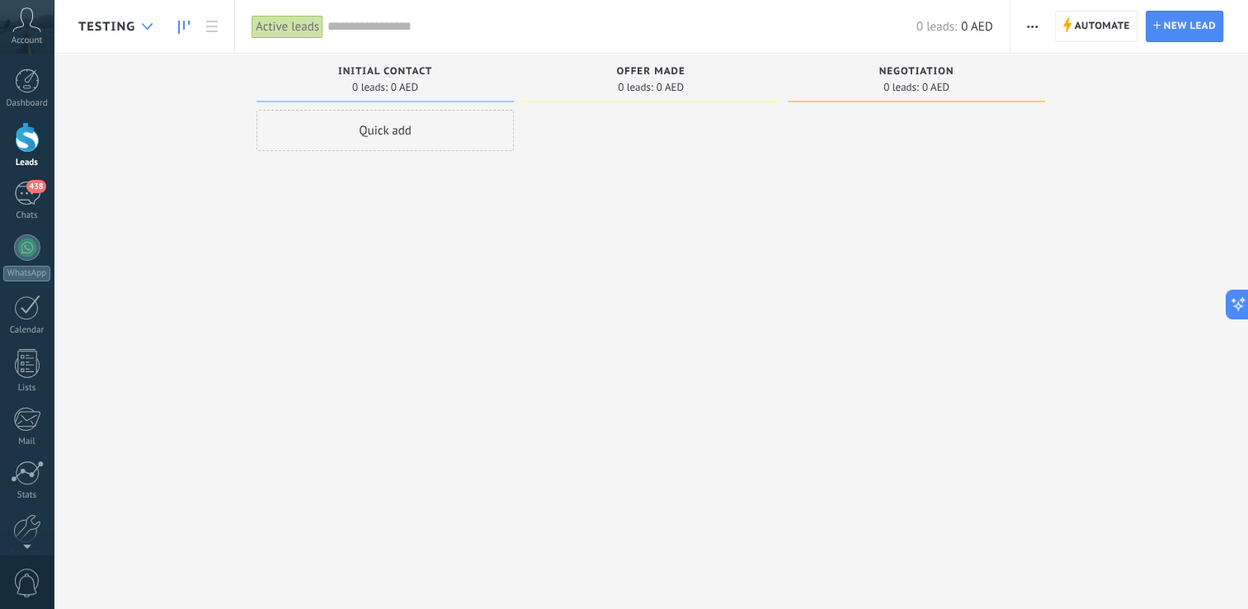
click at [149, 28] on icon at bounding box center [147, 26] width 11 height 7
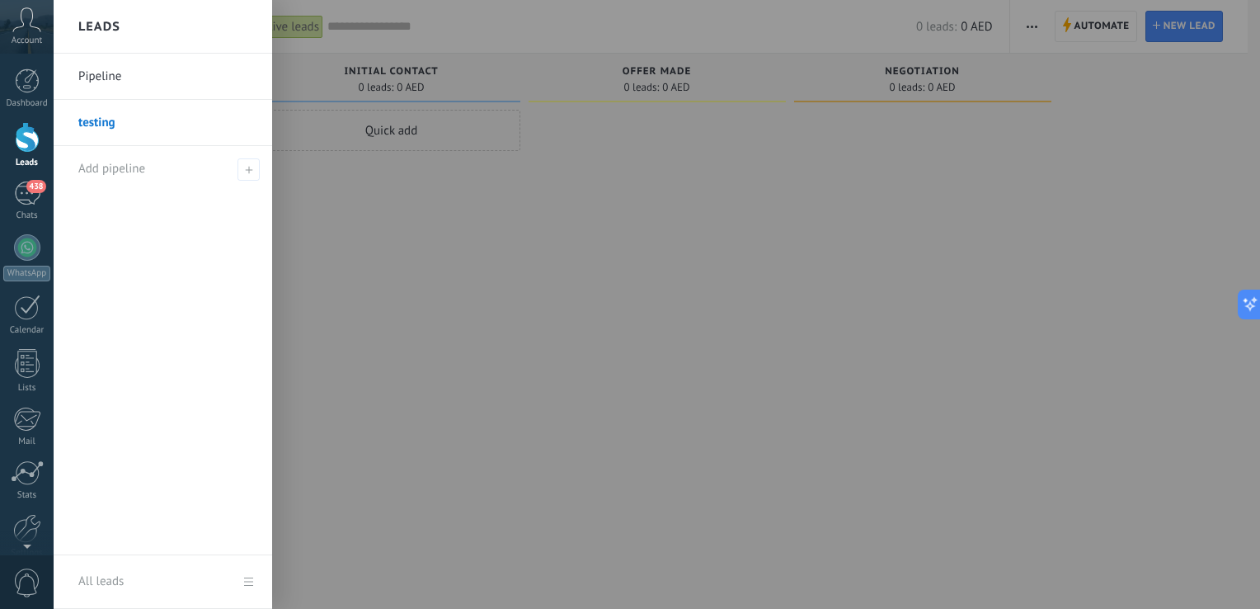
click at [370, 216] on div at bounding box center [684, 304] width 1260 height 609
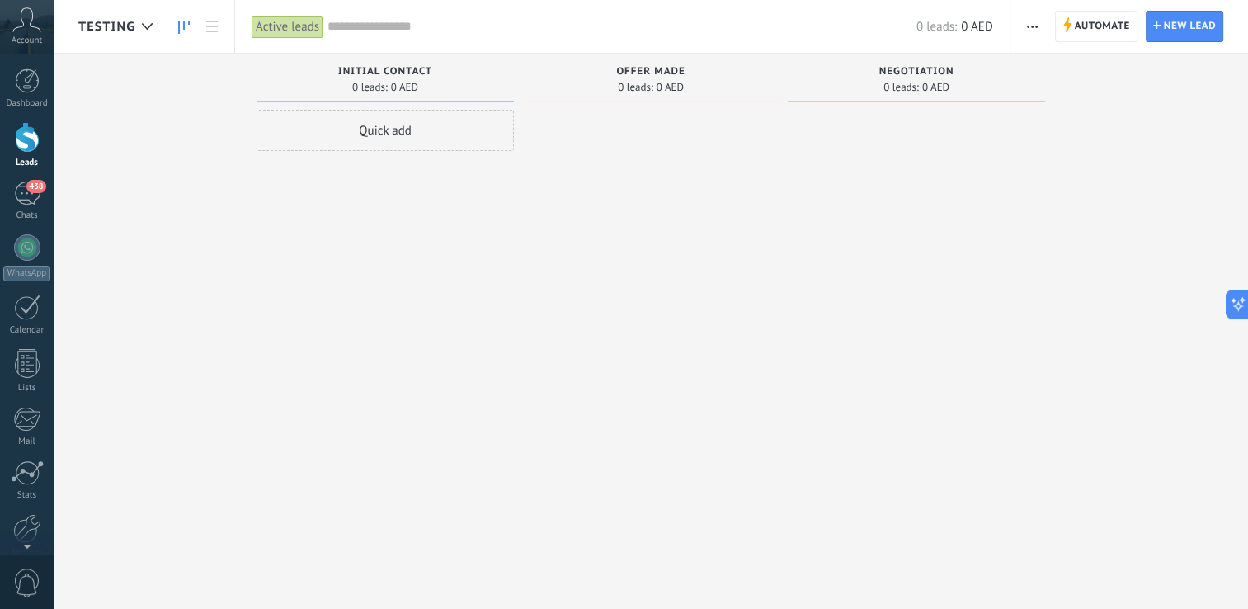
click at [394, 135] on div "Quick add" at bounding box center [385, 130] width 257 height 41
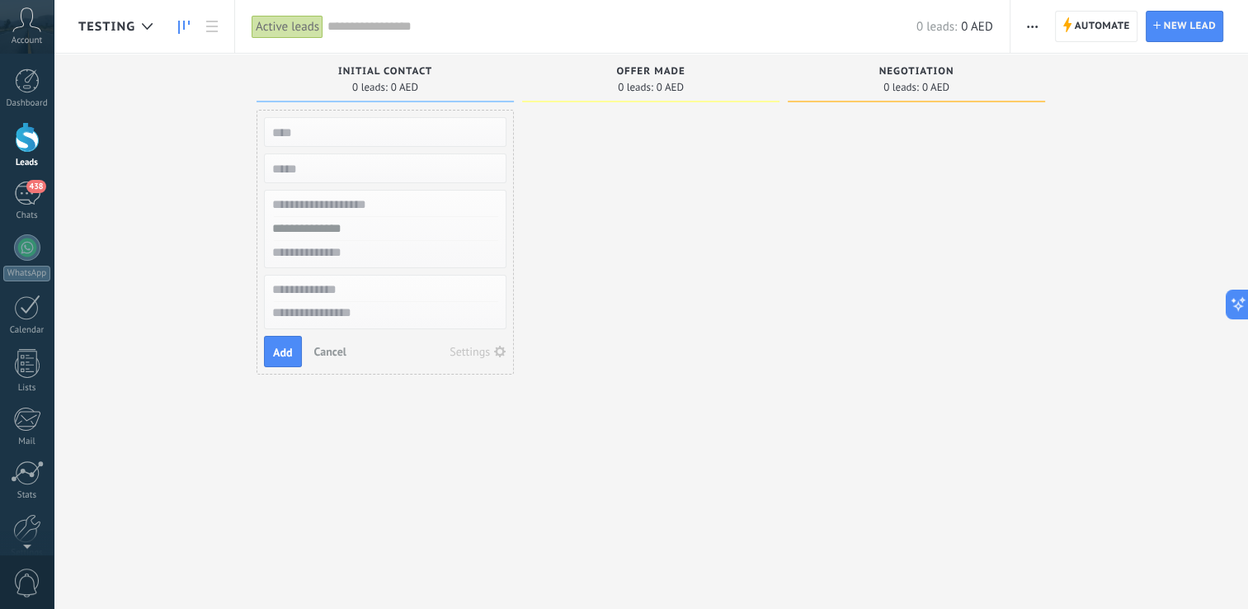
click at [549, 173] on div at bounding box center [650, 306] width 257 height 393
click at [605, 232] on div at bounding box center [650, 306] width 257 height 393
click at [1006, 229] on div at bounding box center [916, 306] width 257 height 393
click at [466, 356] on button "Settings" at bounding box center [478, 351] width 68 height 23
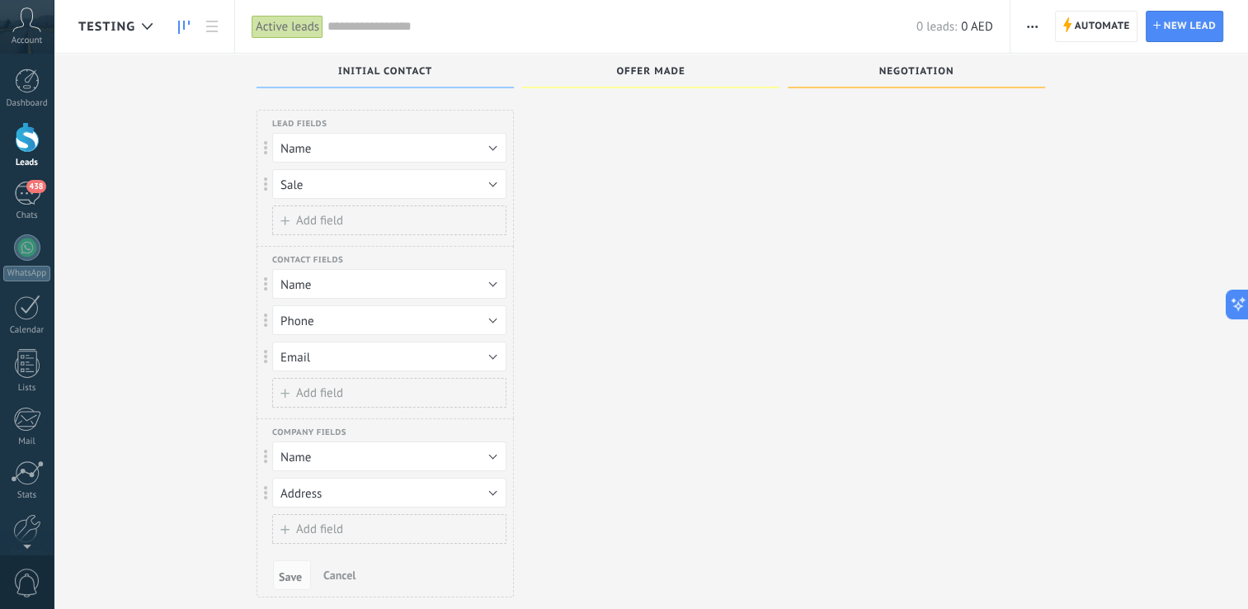
scroll to position [39, 0]
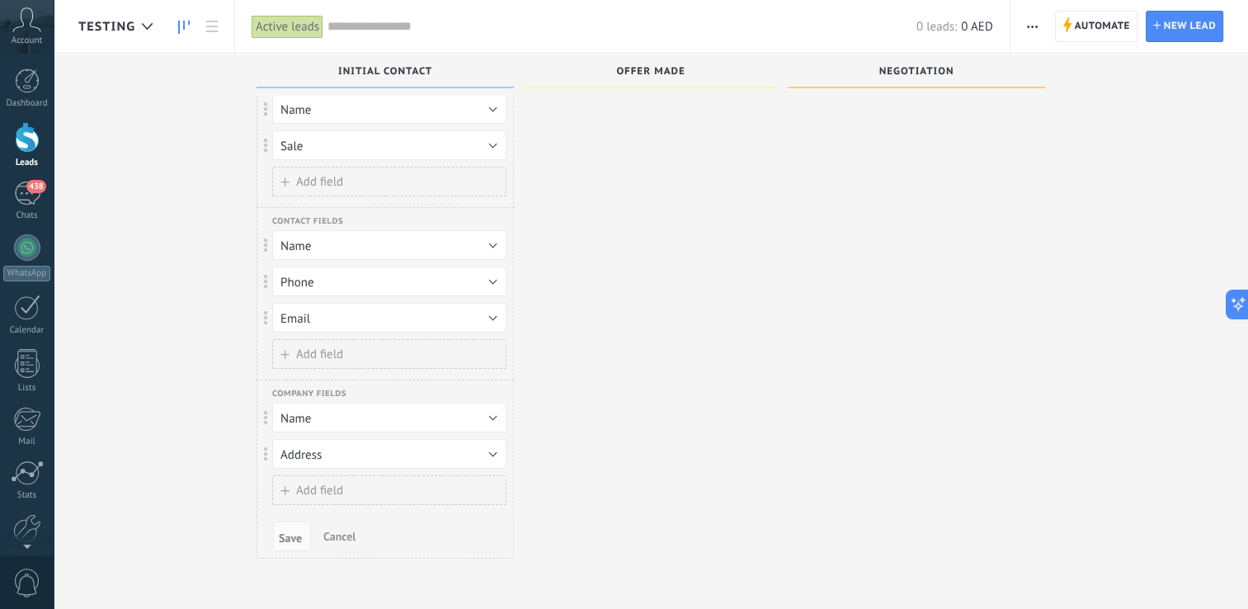
click at [469, 109] on button "Name" at bounding box center [389, 109] width 234 height 30
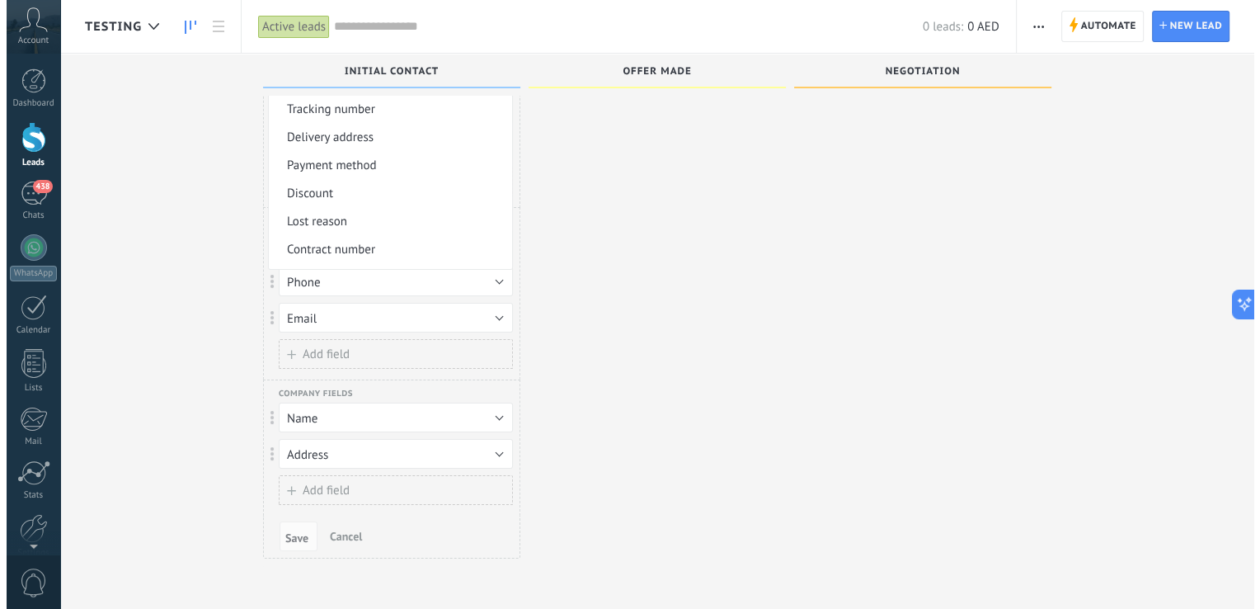
scroll to position [166, 0]
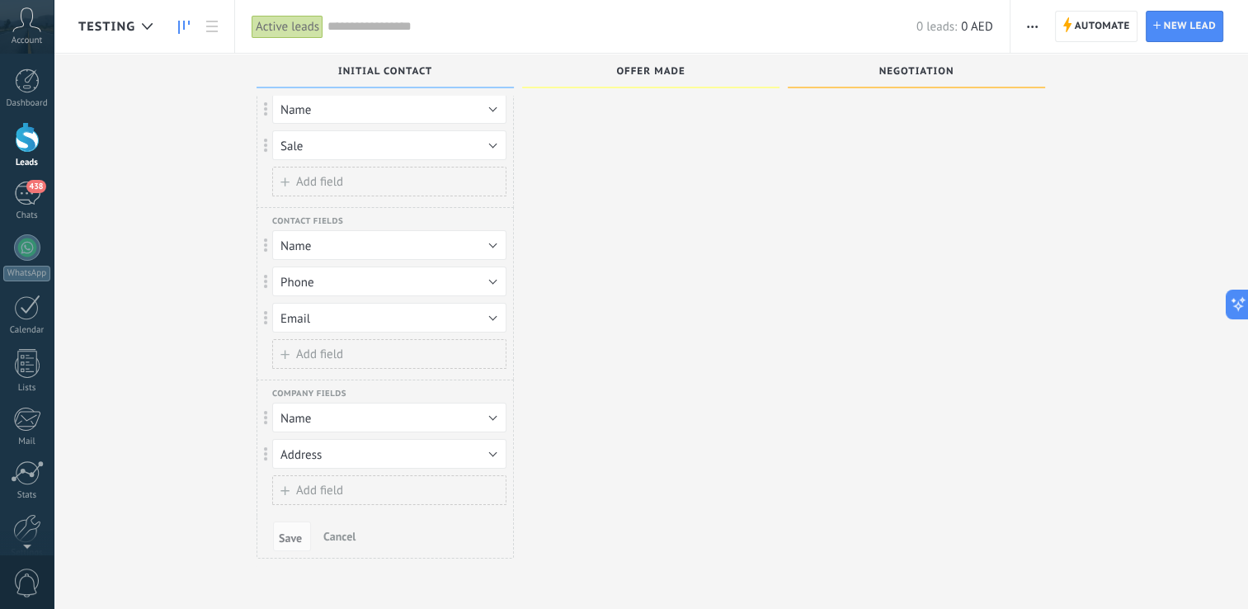
click at [595, 153] on div at bounding box center [650, 320] width 257 height 499
click at [385, 28] on input "text" at bounding box center [621, 26] width 589 height 17
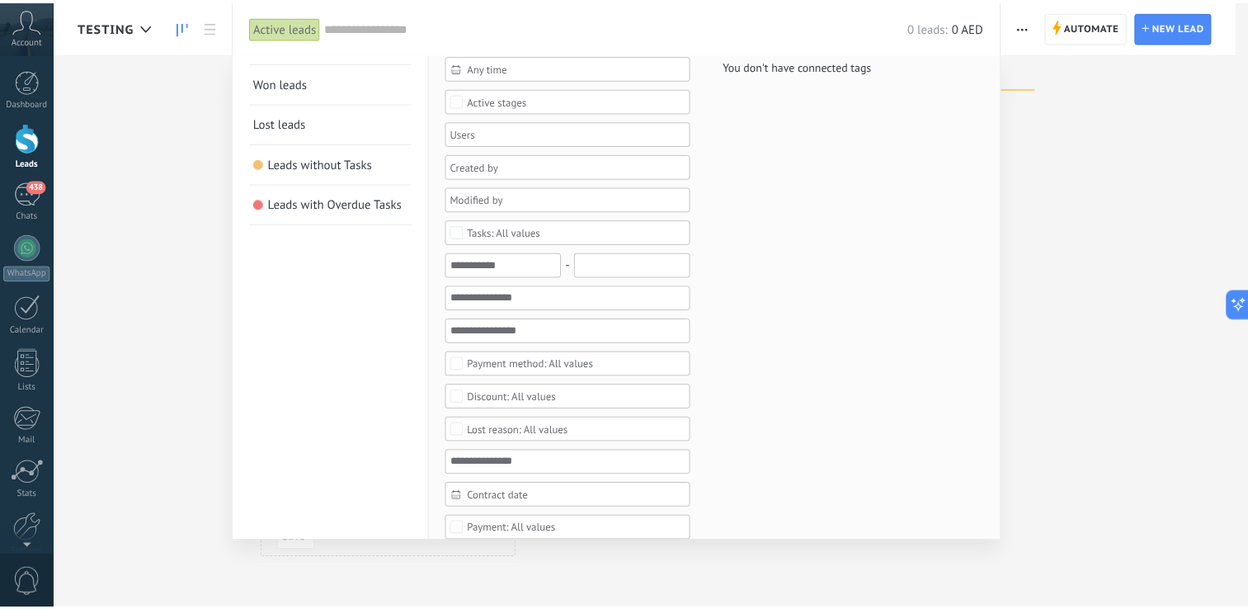
scroll to position [0, 0]
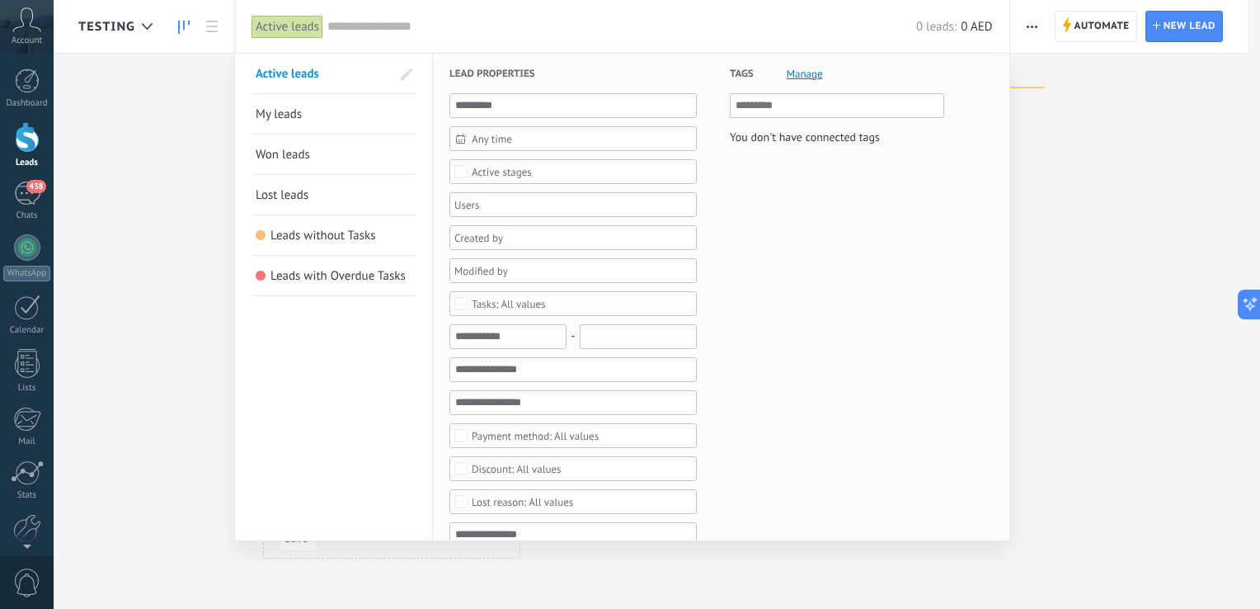
click at [208, 106] on div at bounding box center [630, 304] width 1260 height 609
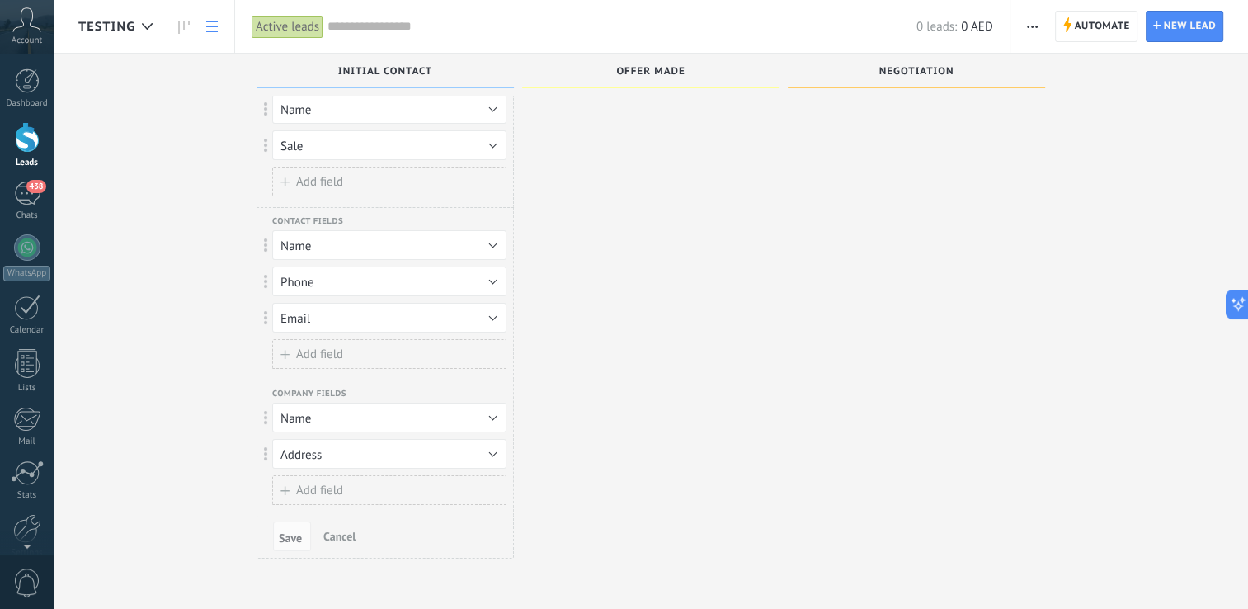
click at [215, 23] on icon at bounding box center [212, 27] width 12 height 12
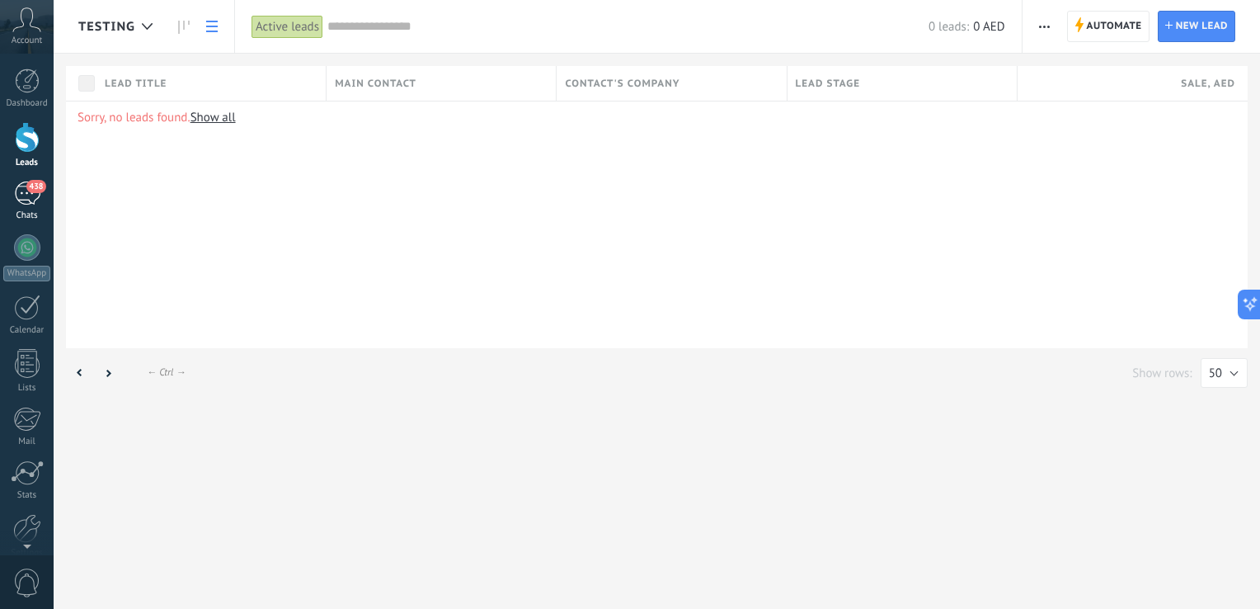
click at [27, 204] on div "438" at bounding box center [27, 193] width 26 height 24
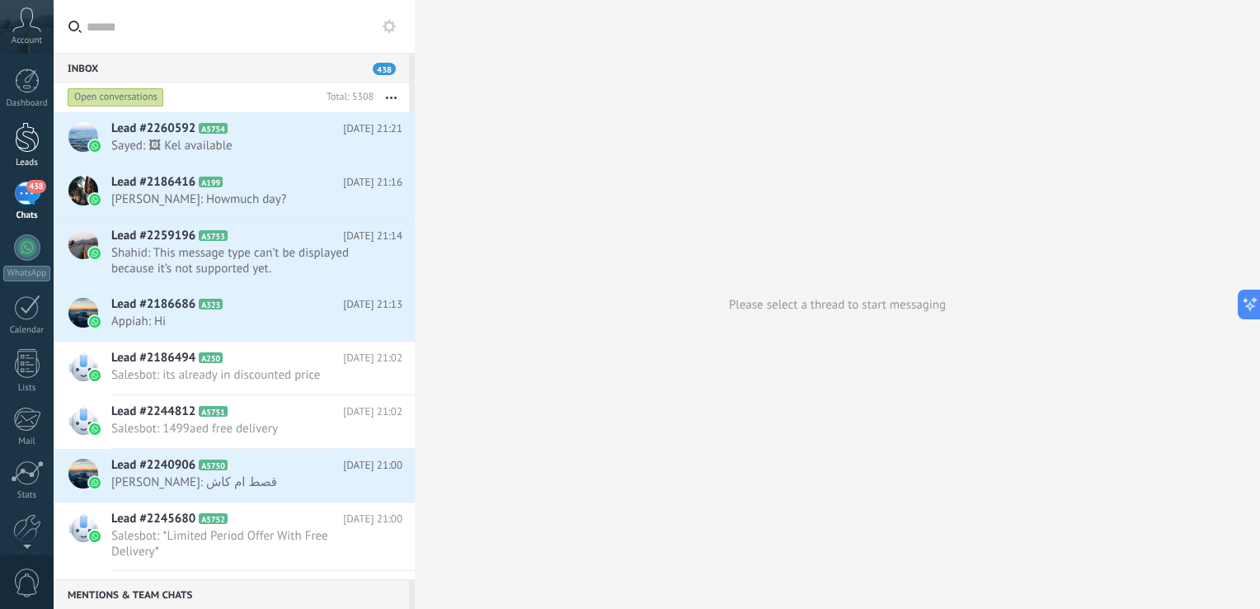
click at [24, 146] on div at bounding box center [27, 137] width 25 height 31
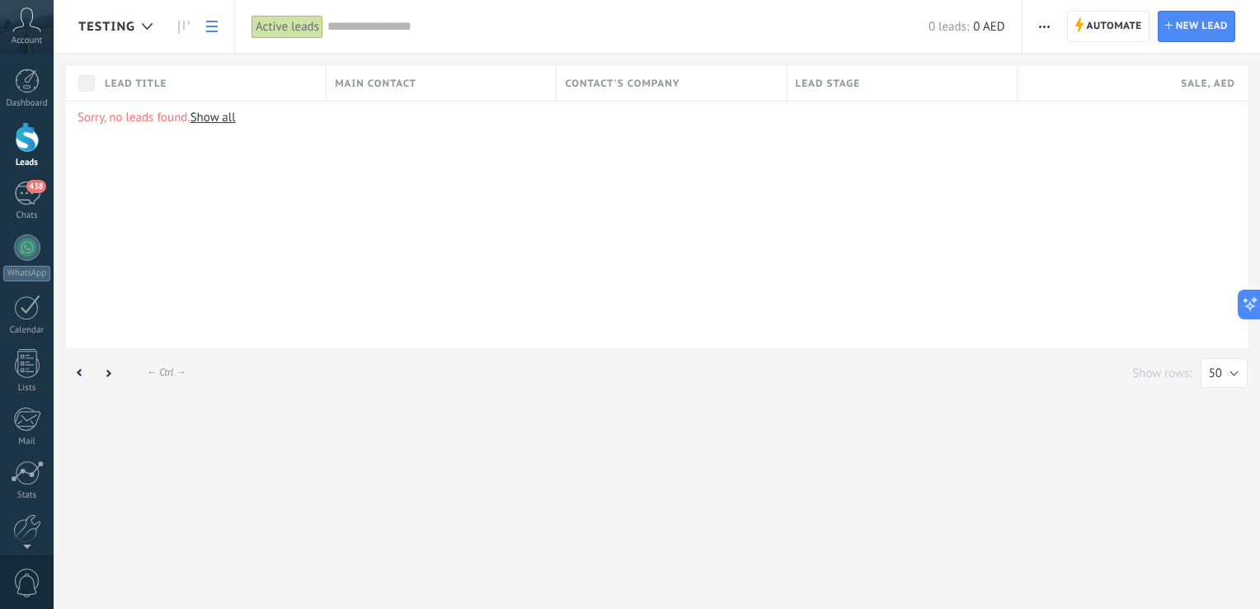
click at [208, 112] on link "Show all" at bounding box center [213, 118] width 45 height 16
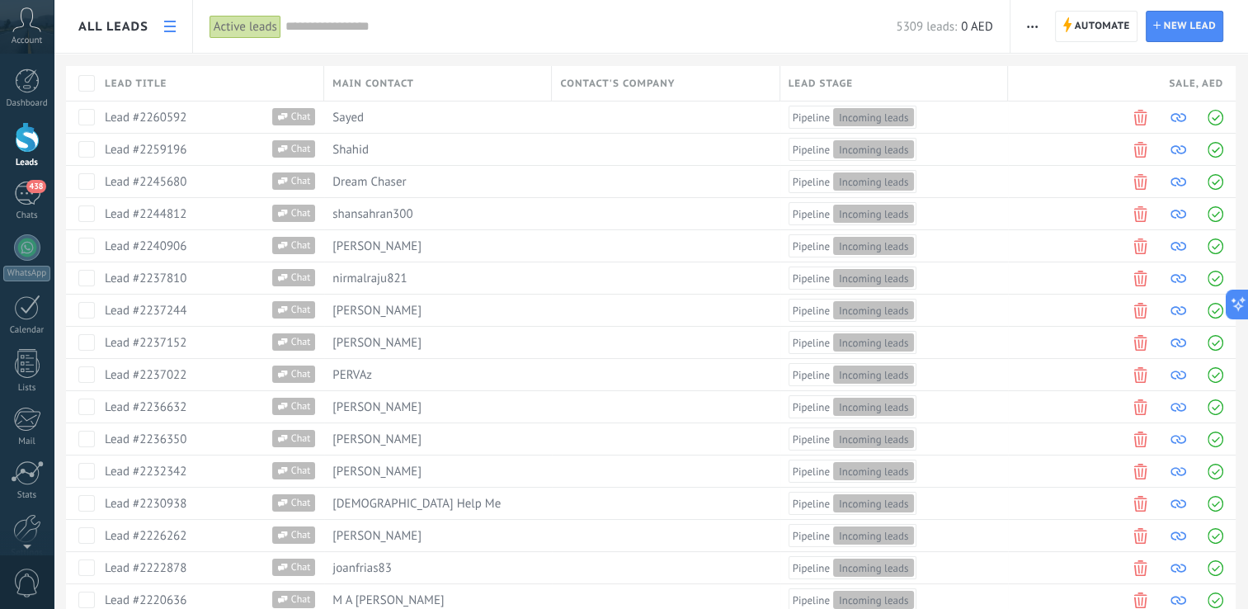
click at [231, 27] on div "Active leads" at bounding box center [246, 27] width 72 height 24
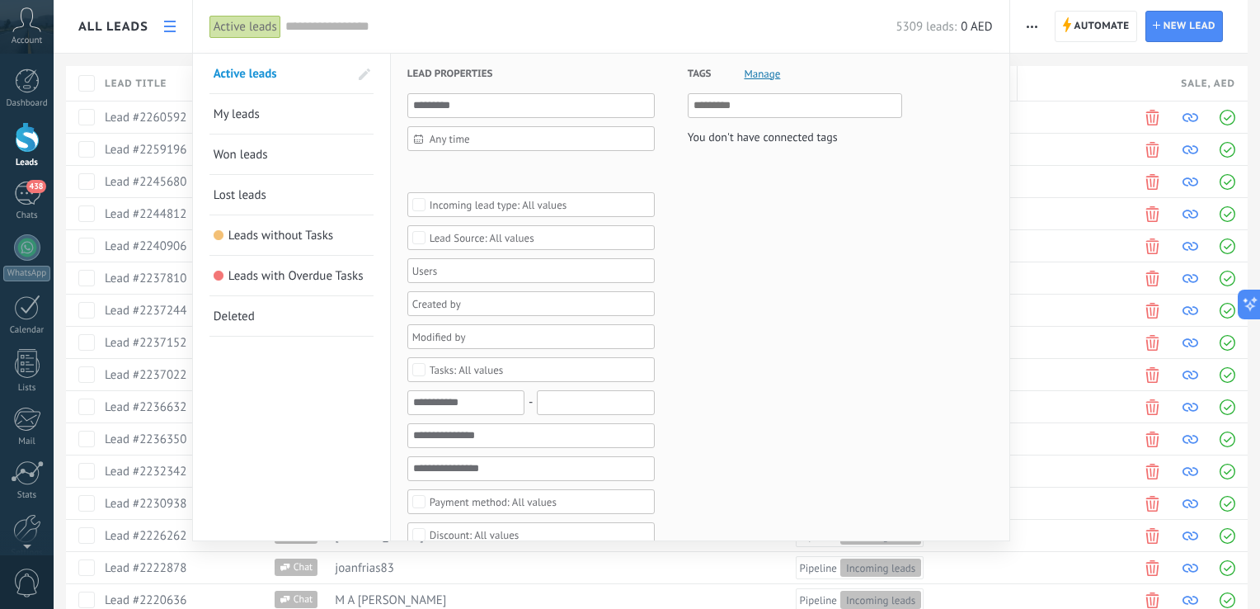
click at [156, 52] on div at bounding box center [630, 304] width 1260 height 609
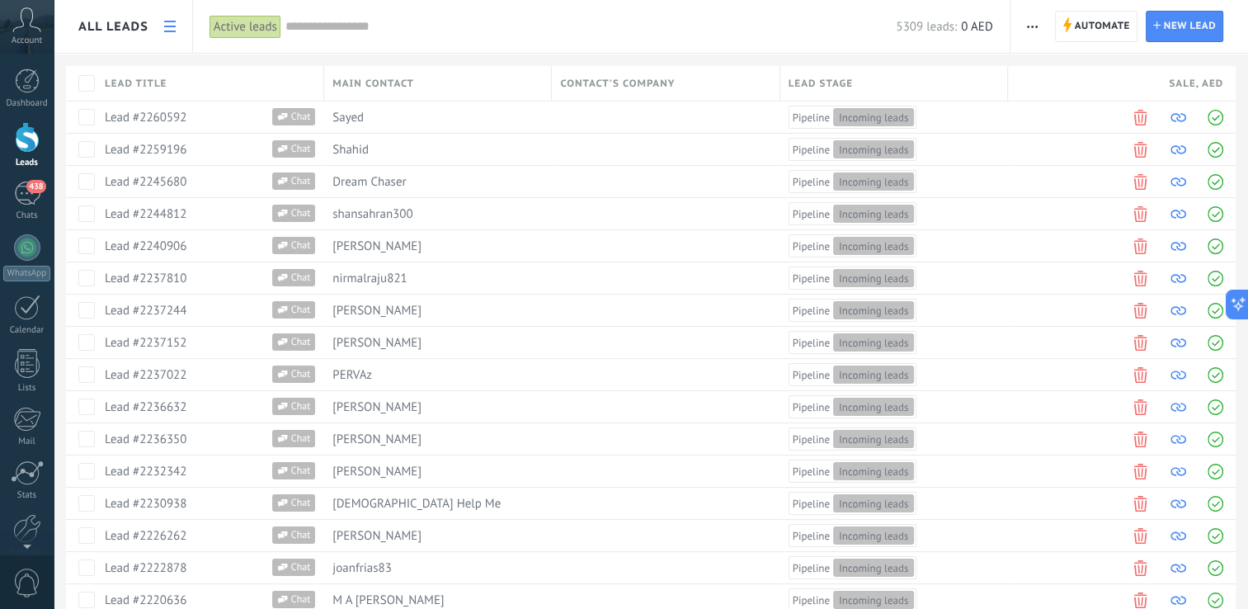
click at [168, 26] on use at bounding box center [170, 27] width 12 height 12
click at [220, 25] on div "Active leads" at bounding box center [246, 27] width 72 height 24
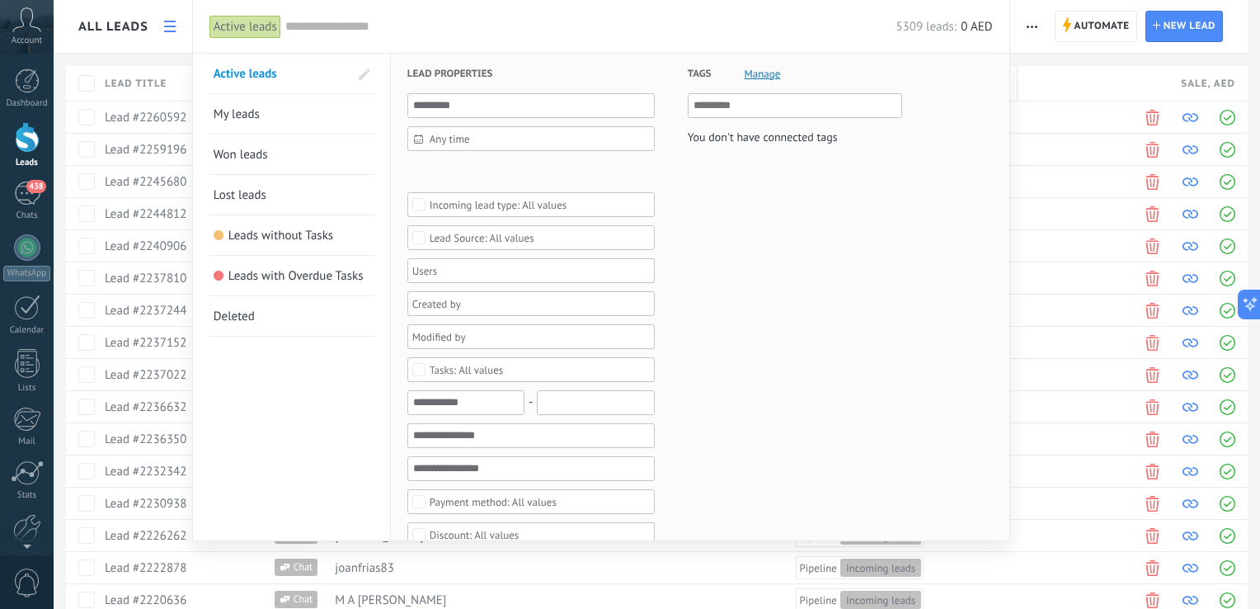
click at [359, 26] on input "text" at bounding box center [590, 26] width 611 height 17
click at [157, 56] on div at bounding box center [630, 304] width 1260 height 609
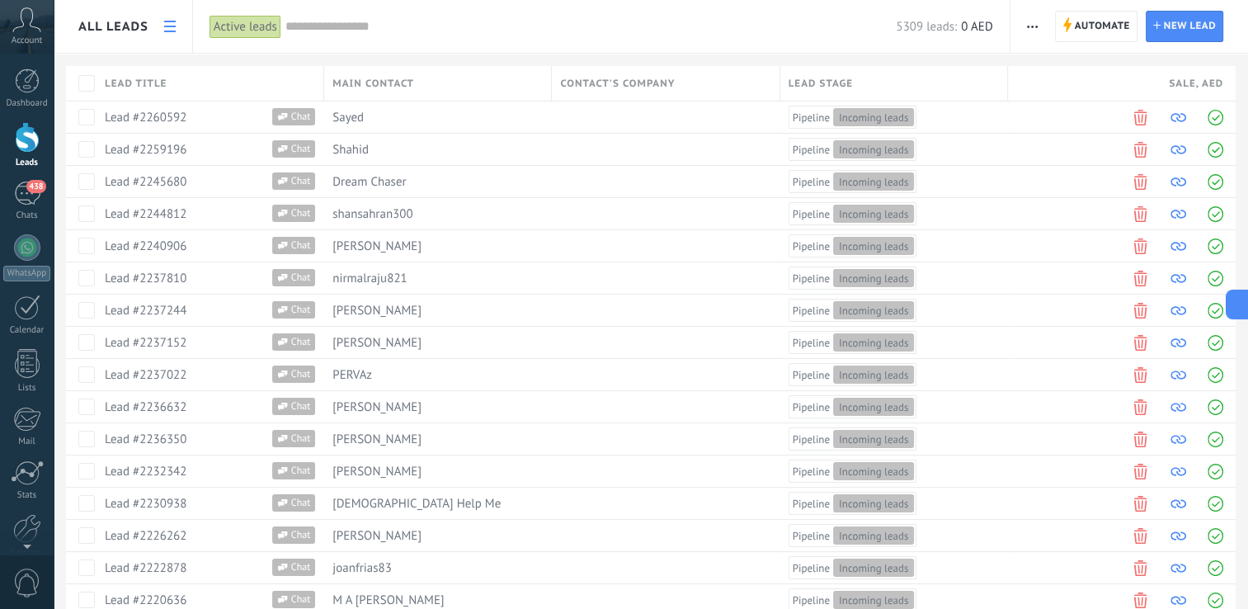
click at [327, 32] on input "text" at bounding box center [590, 26] width 611 height 17
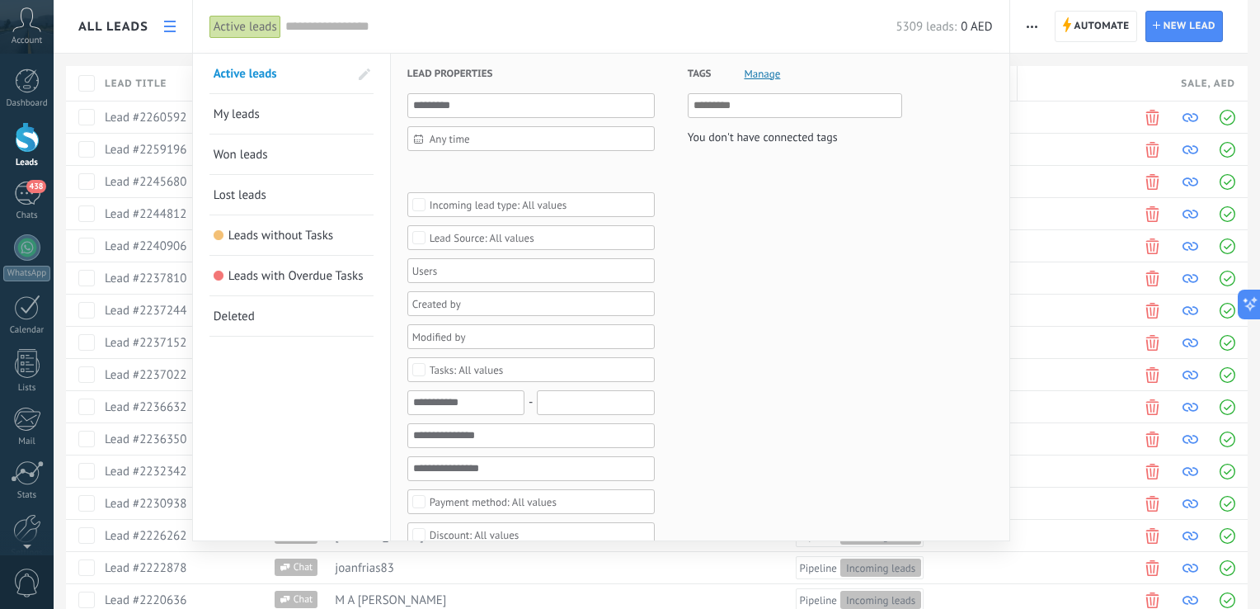
click at [238, 31] on div "Active leads" at bounding box center [246, 27] width 72 height 24
click at [163, 31] on div at bounding box center [630, 304] width 1260 height 609
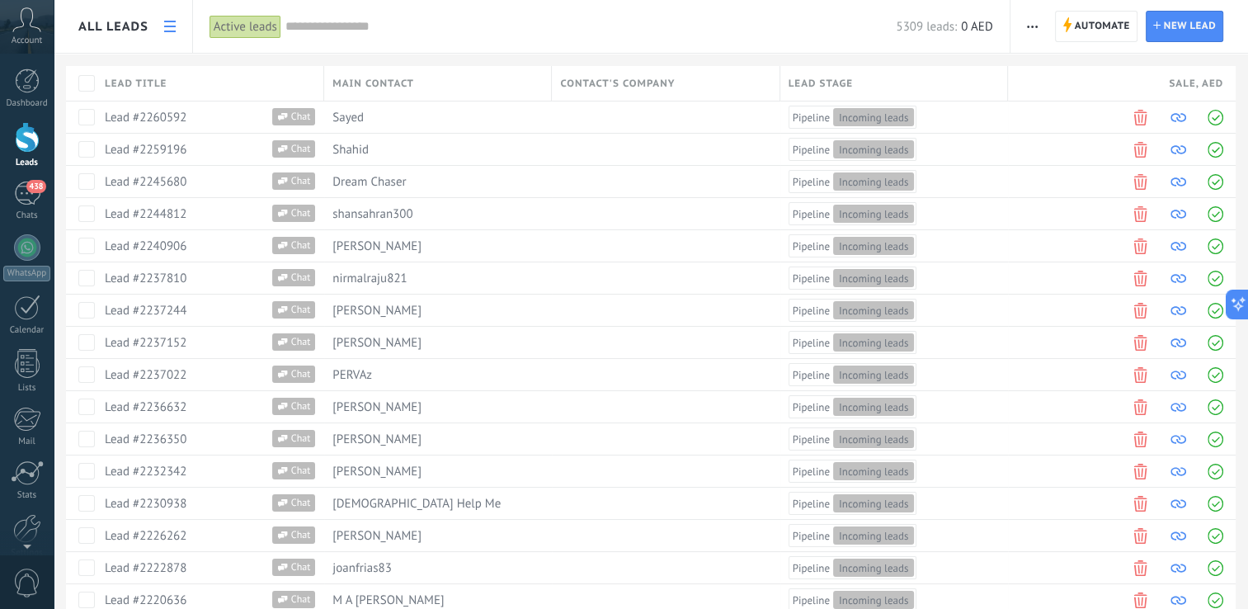
click at [164, 31] on icon at bounding box center [170, 27] width 12 height 12
click at [165, 23] on icon at bounding box center [170, 27] width 12 height 12
click at [175, 21] on use at bounding box center [170, 27] width 12 height 12
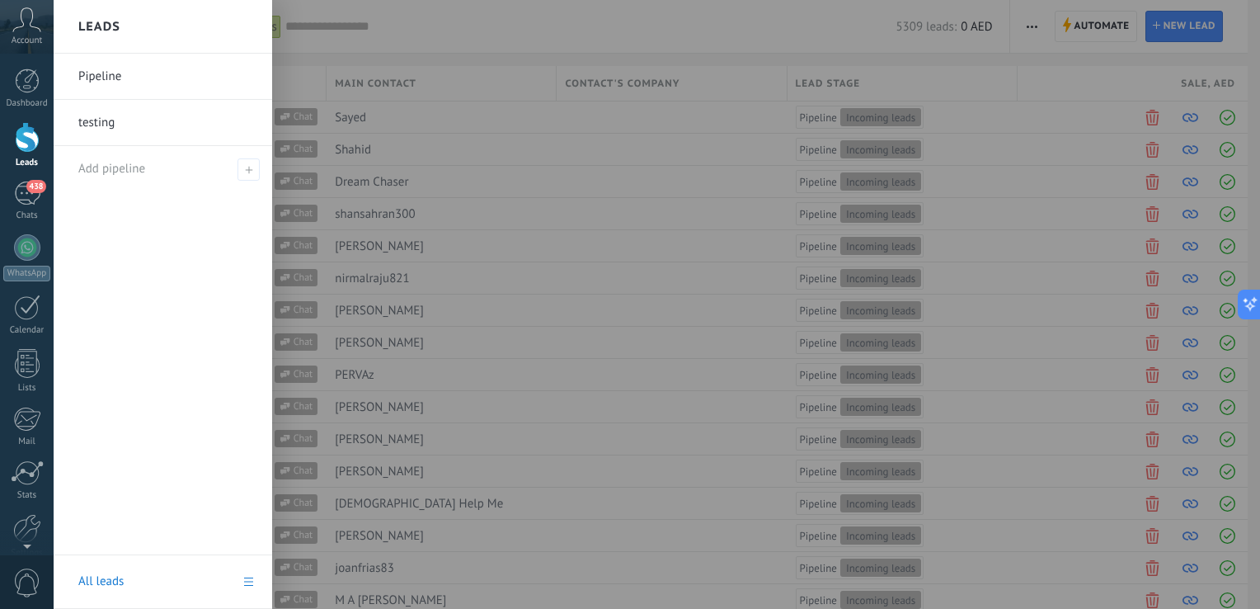
click at [28, 148] on div at bounding box center [27, 137] width 25 height 31
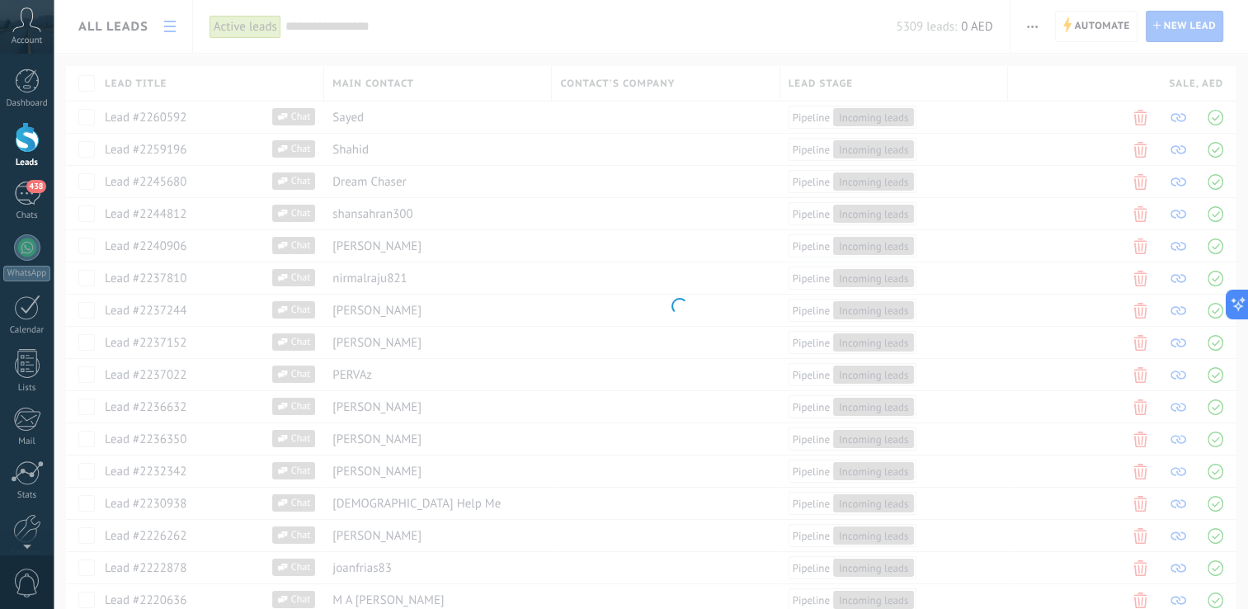
click at [28, 148] on div at bounding box center [27, 137] width 25 height 31
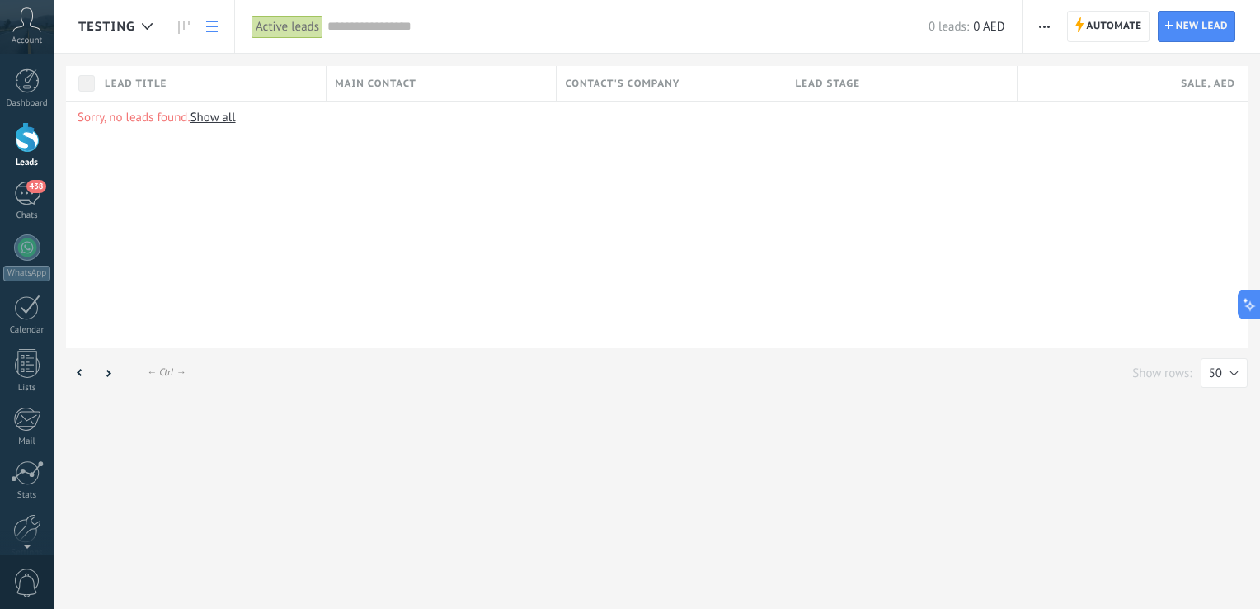
click at [207, 112] on link "Show all" at bounding box center [213, 118] width 45 height 16
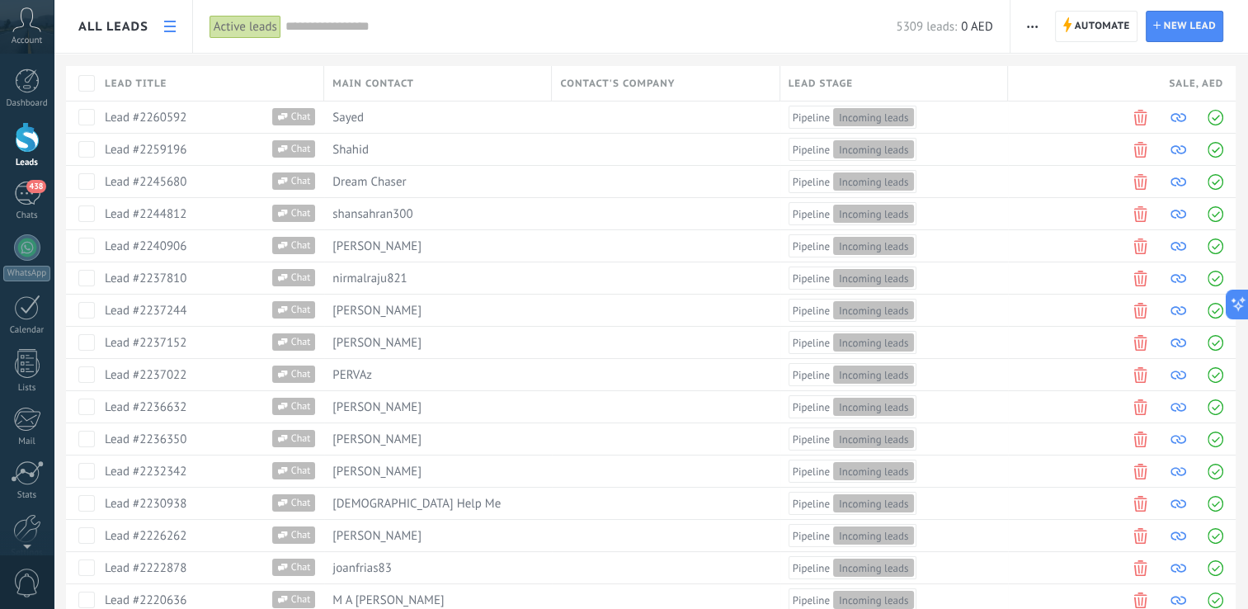
click at [168, 28] on icon at bounding box center [170, 27] width 12 height 12
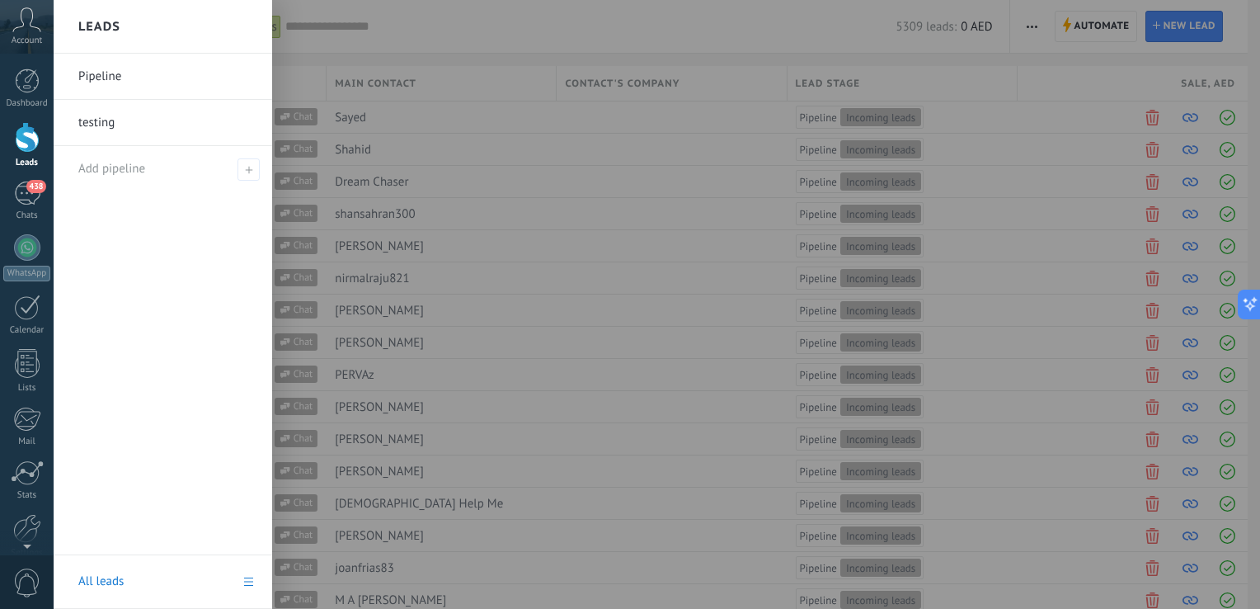
click at [35, 138] on div at bounding box center [27, 137] width 25 height 31
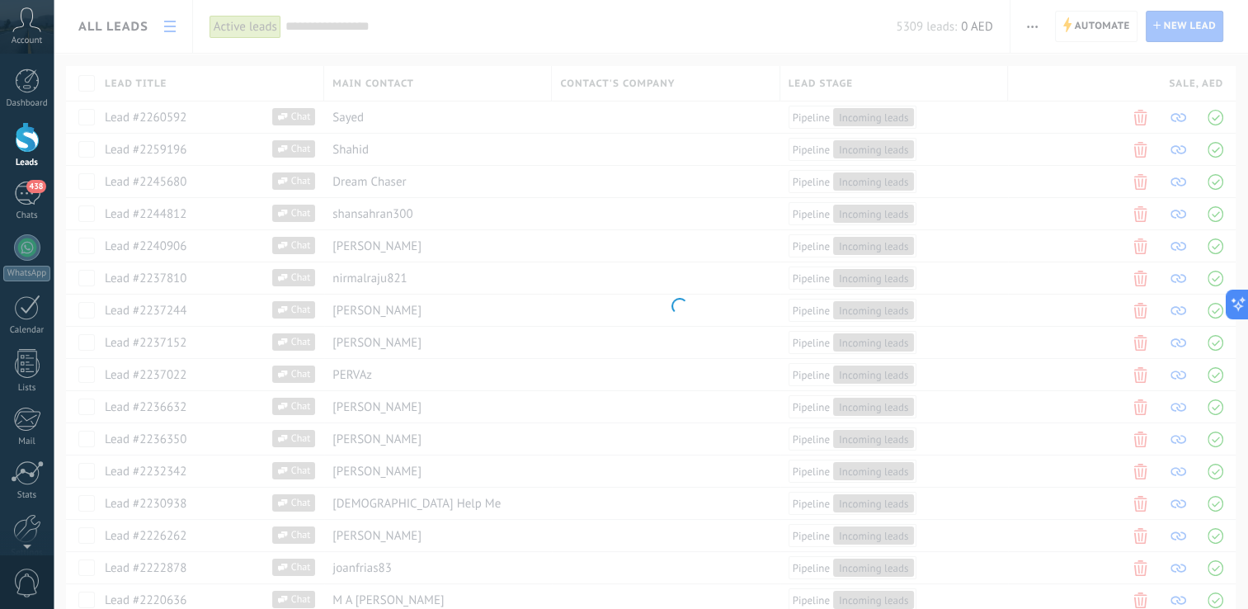
click at [35, 138] on div at bounding box center [27, 137] width 25 height 31
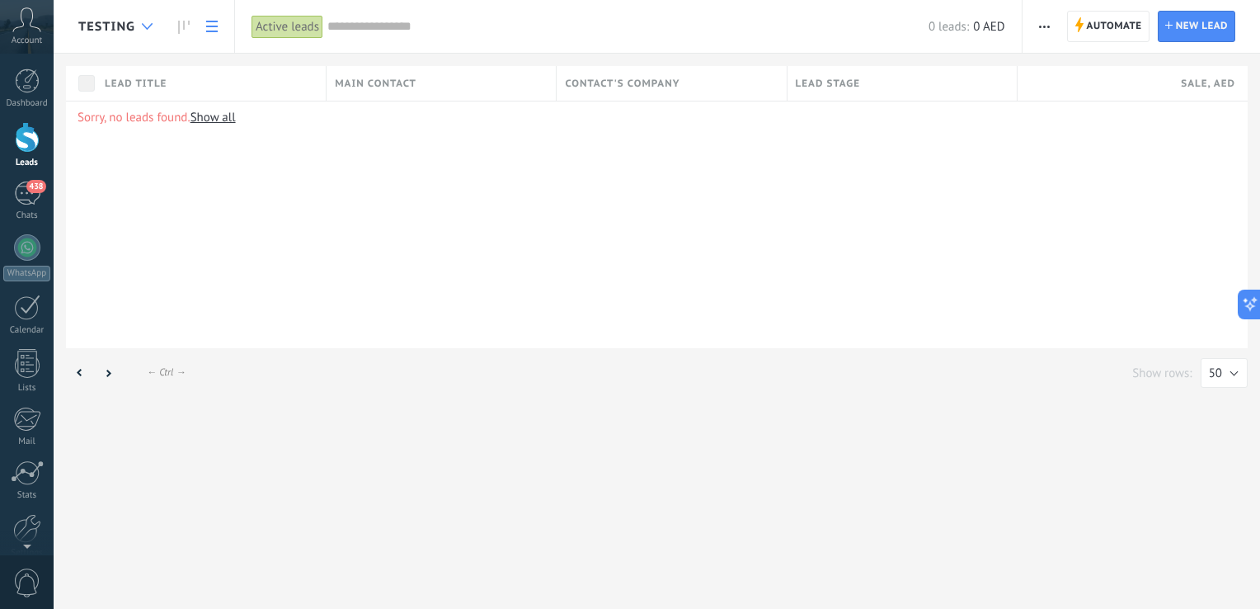
click at [139, 29] on div at bounding box center [147, 27] width 27 height 32
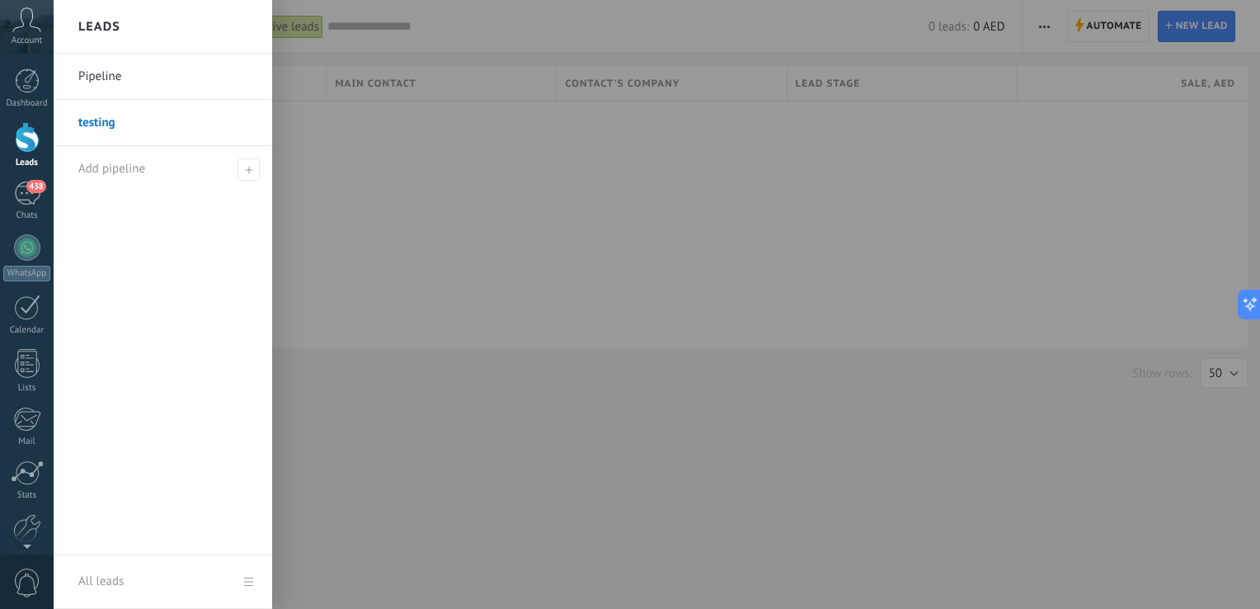
click at [118, 26] on h2 "Leads" at bounding box center [99, 27] width 42 height 52
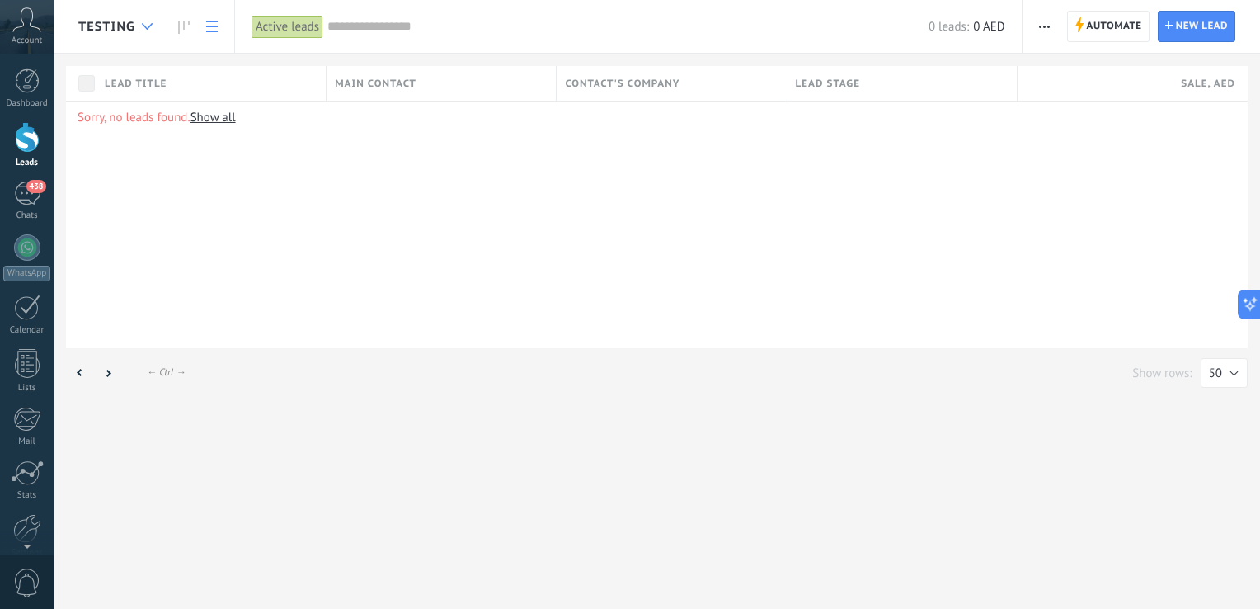
click at [148, 26] on icon at bounding box center [147, 26] width 11 height 7
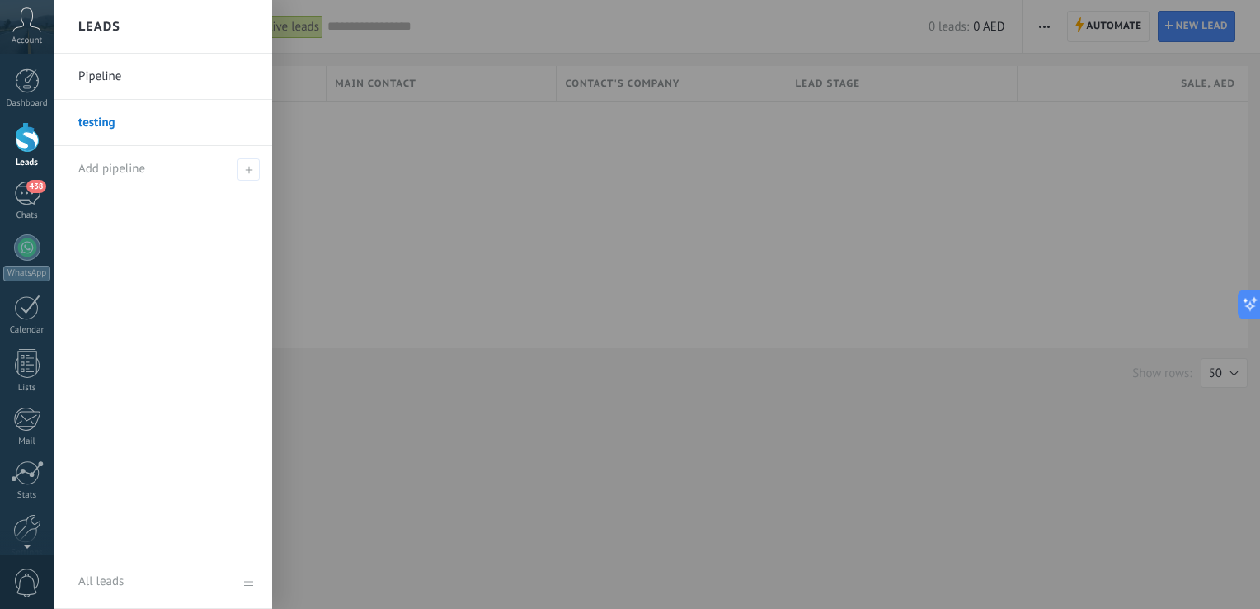
click at [109, 78] on link "Pipeline" at bounding box center [166, 77] width 177 height 46
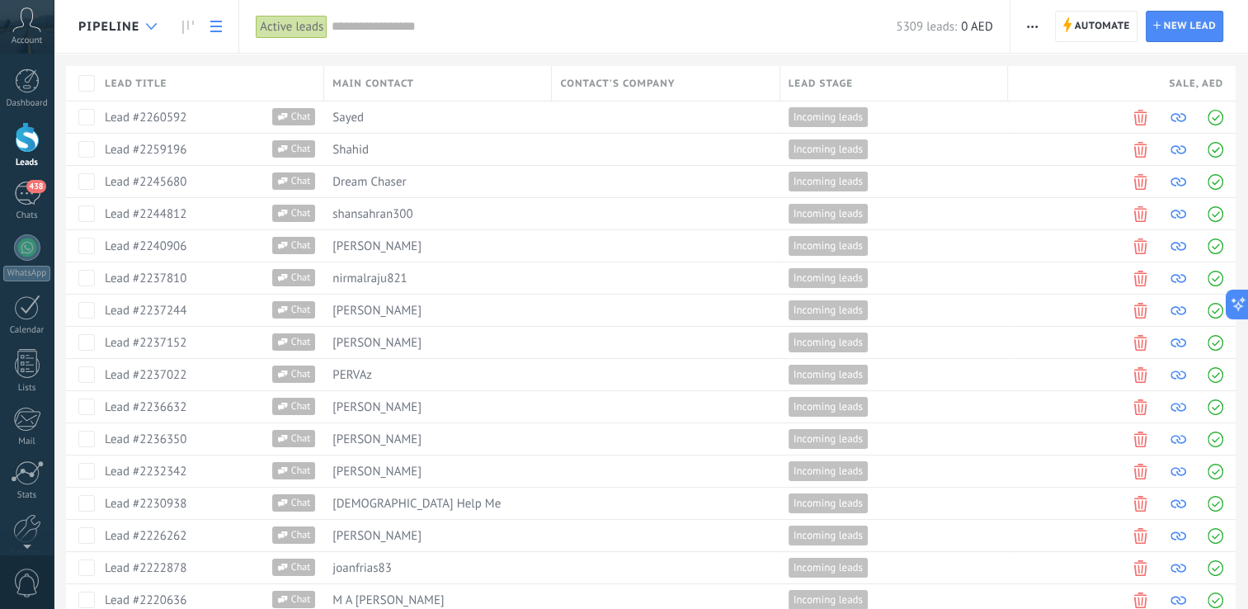
click at [153, 24] on icon at bounding box center [151, 26] width 11 height 7
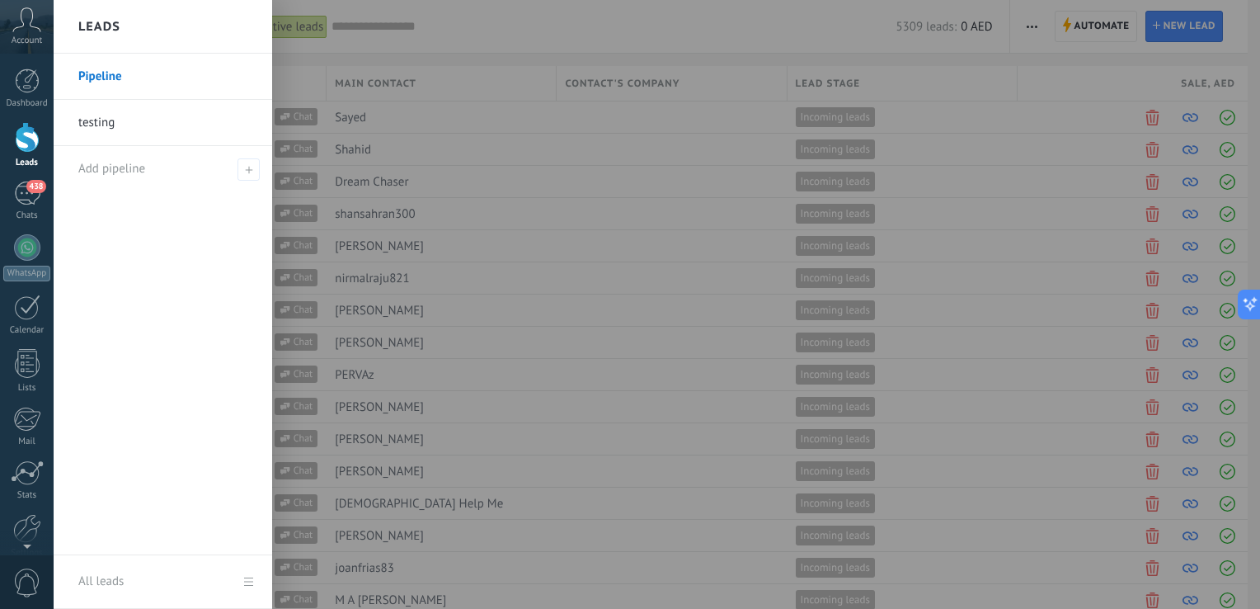
click at [108, 27] on h2 "Leads" at bounding box center [99, 27] width 42 height 52
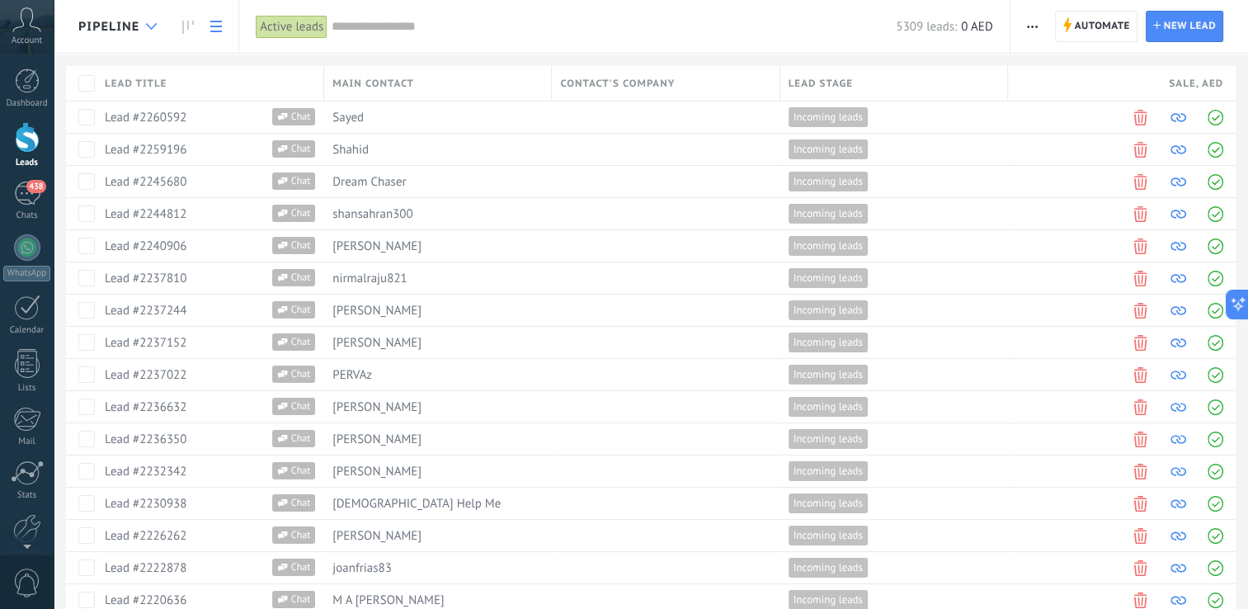
click at [145, 32] on div at bounding box center [151, 27] width 27 height 32
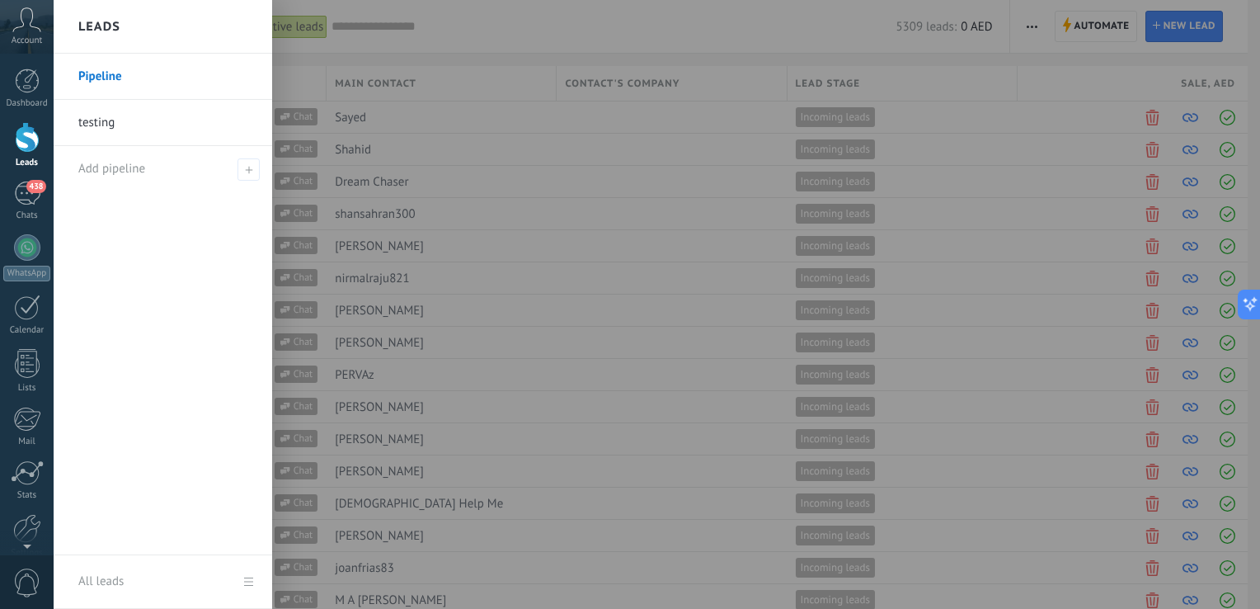
click at [108, 24] on h2 "Leads" at bounding box center [99, 27] width 42 height 52
